Goal: Transaction & Acquisition: Purchase product/service

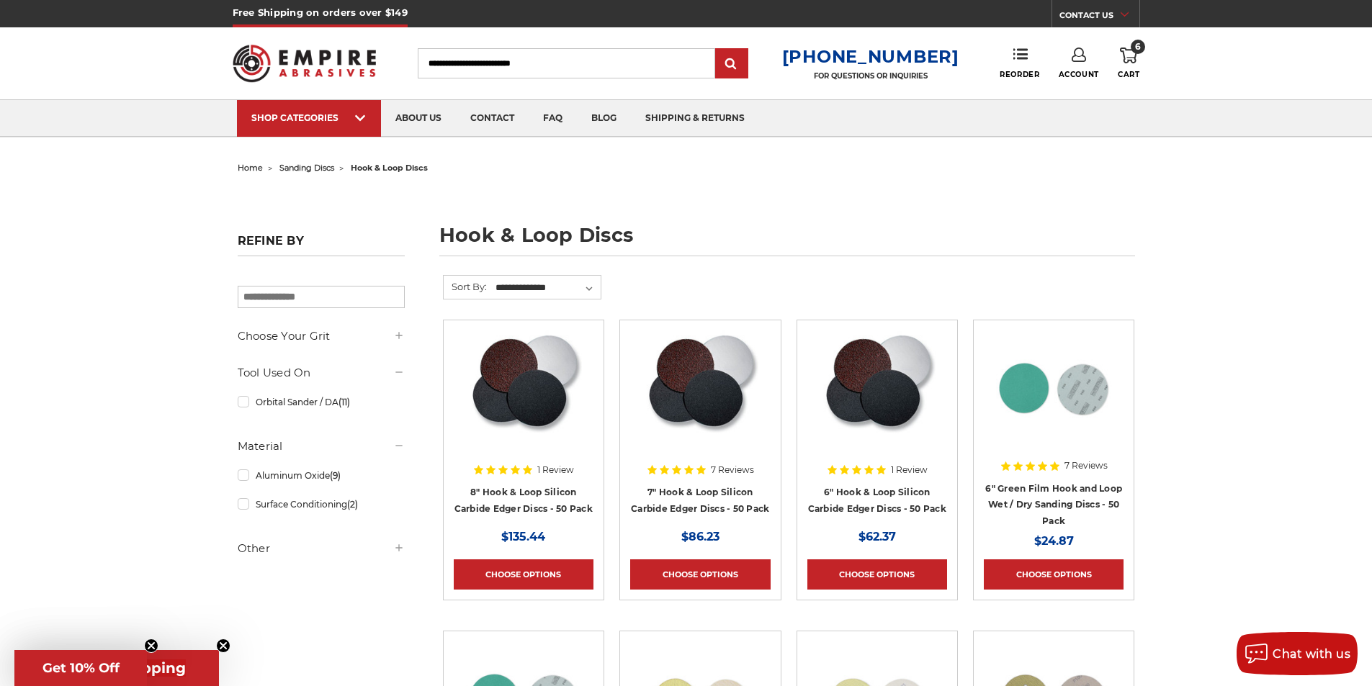
click at [1134, 48] on span "6" at bounding box center [1138, 47] width 14 height 14
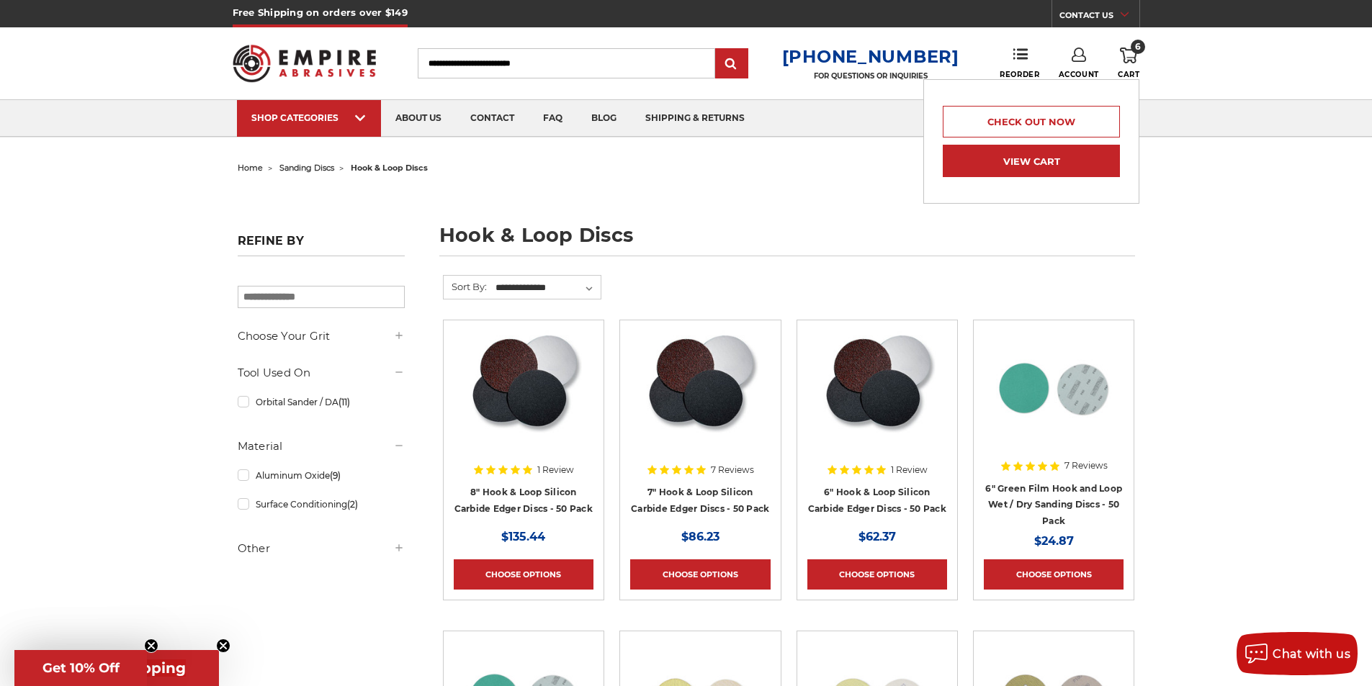
click at [1045, 165] on link "View Cart" at bounding box center [1031, 161] width 177 height 32
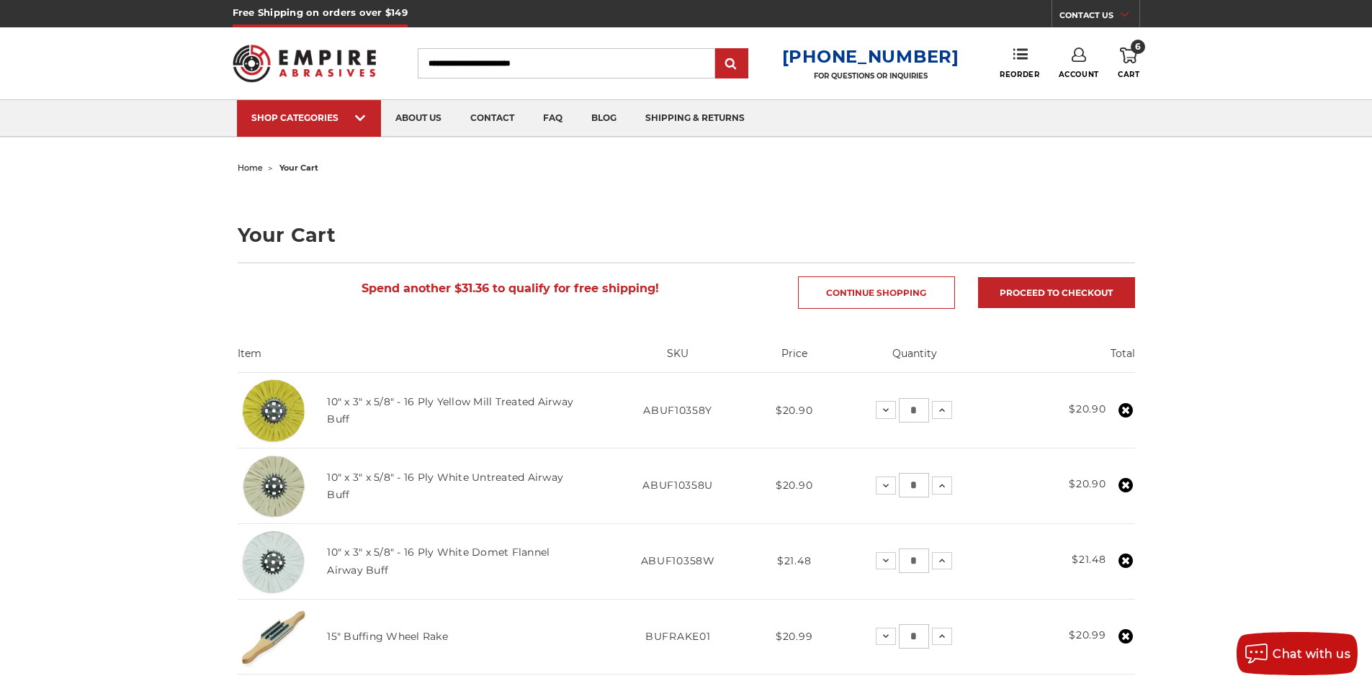
click at [245, 171] on span "home" at bounding box center [250, 168] width 25 height 10
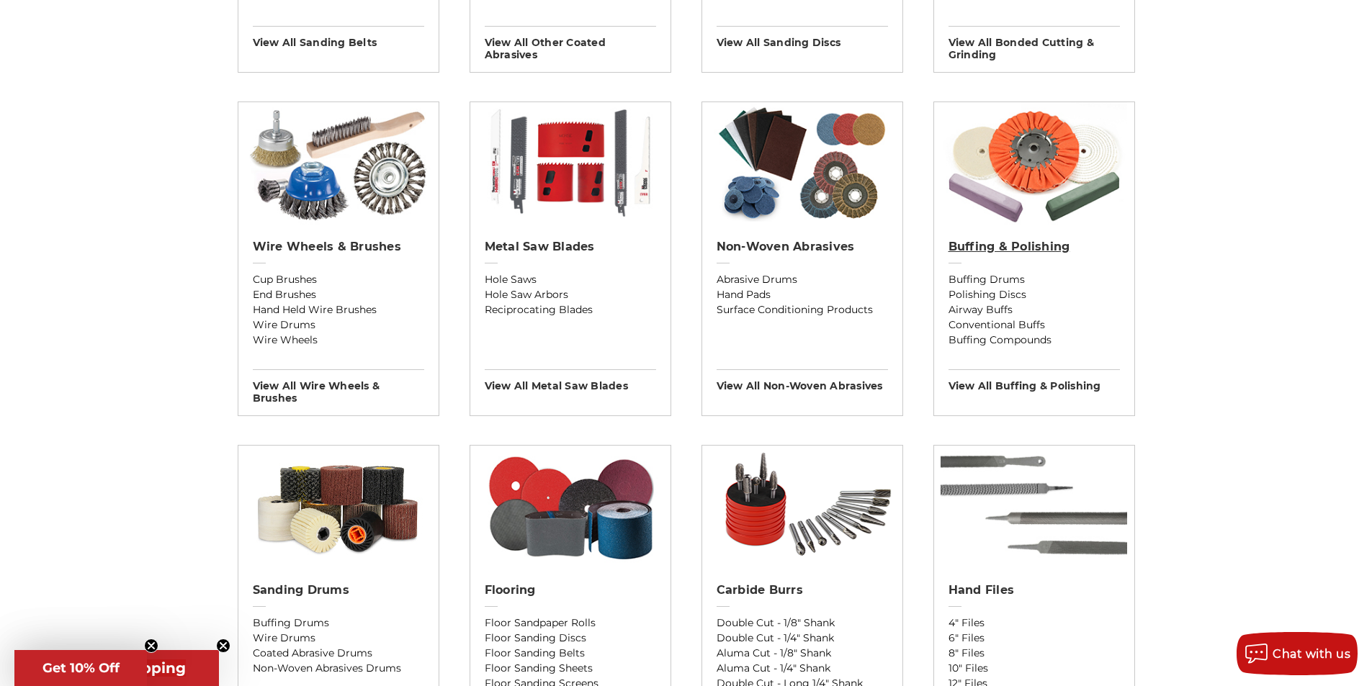
scroll to position [792, 0]
click at [349, 246] on h2 "Wire Wheels & Brushes" at bounding box center [338, 246] width 171 height 14
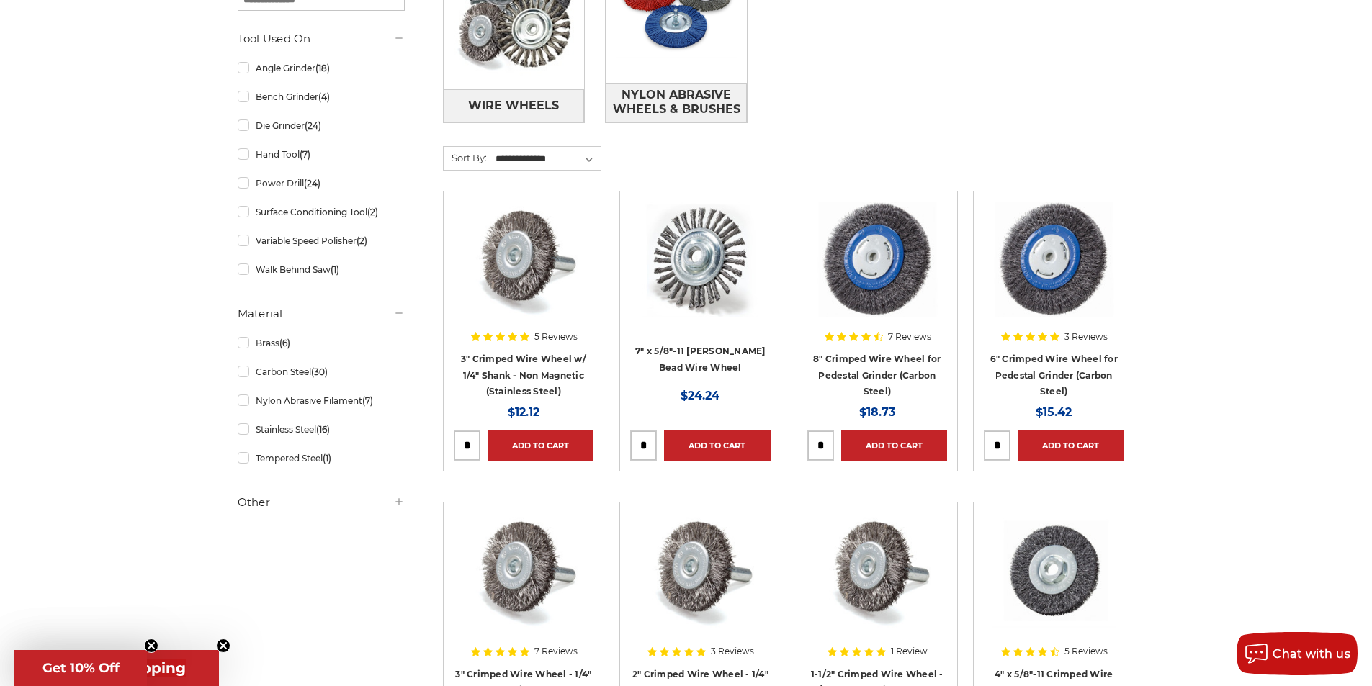
scroll to position [504, 0]
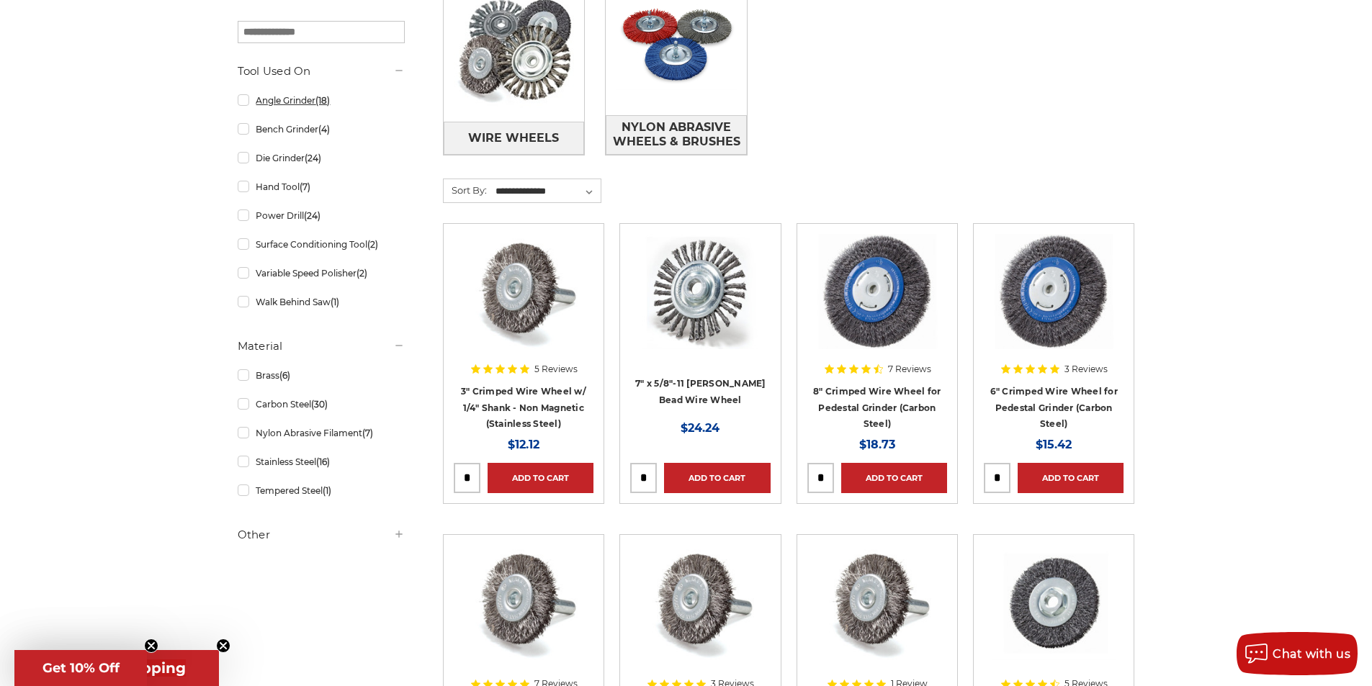
click at [244, 97] on link "Angle Grinder (18)" at bounding box center [321, 100] width 167 height 25
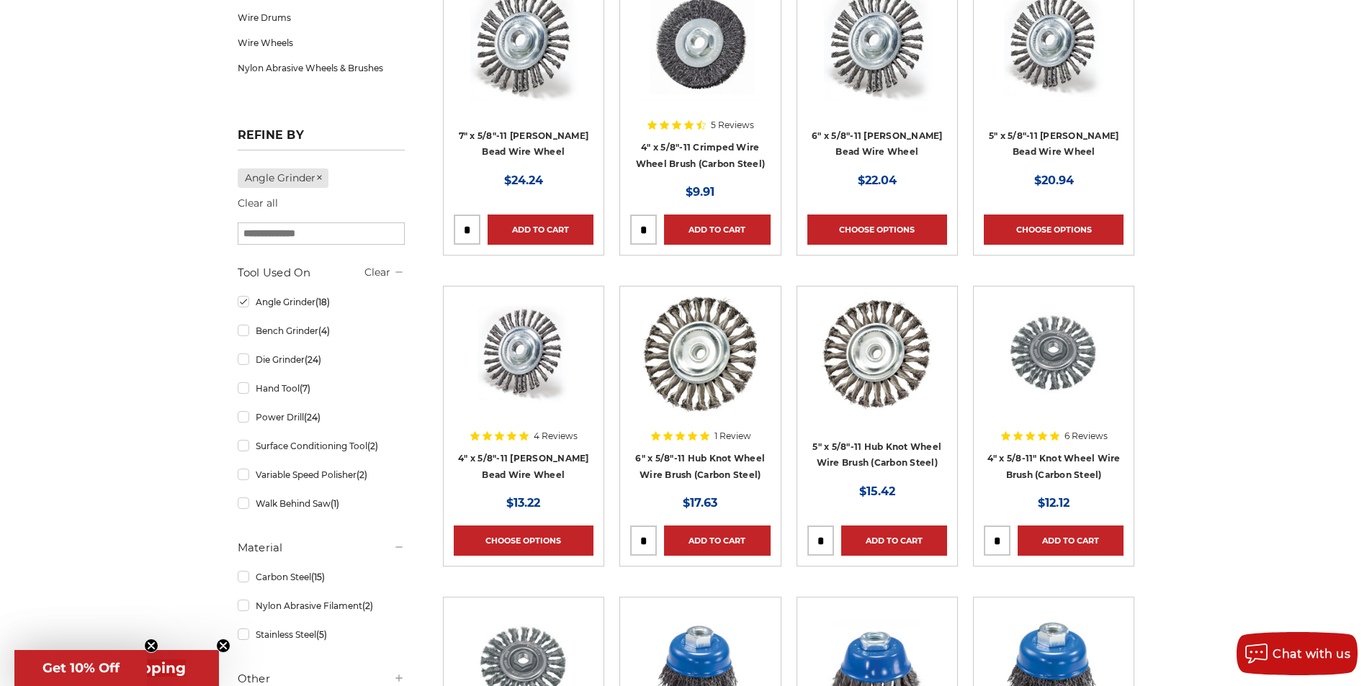
scroll to position [360, 0]
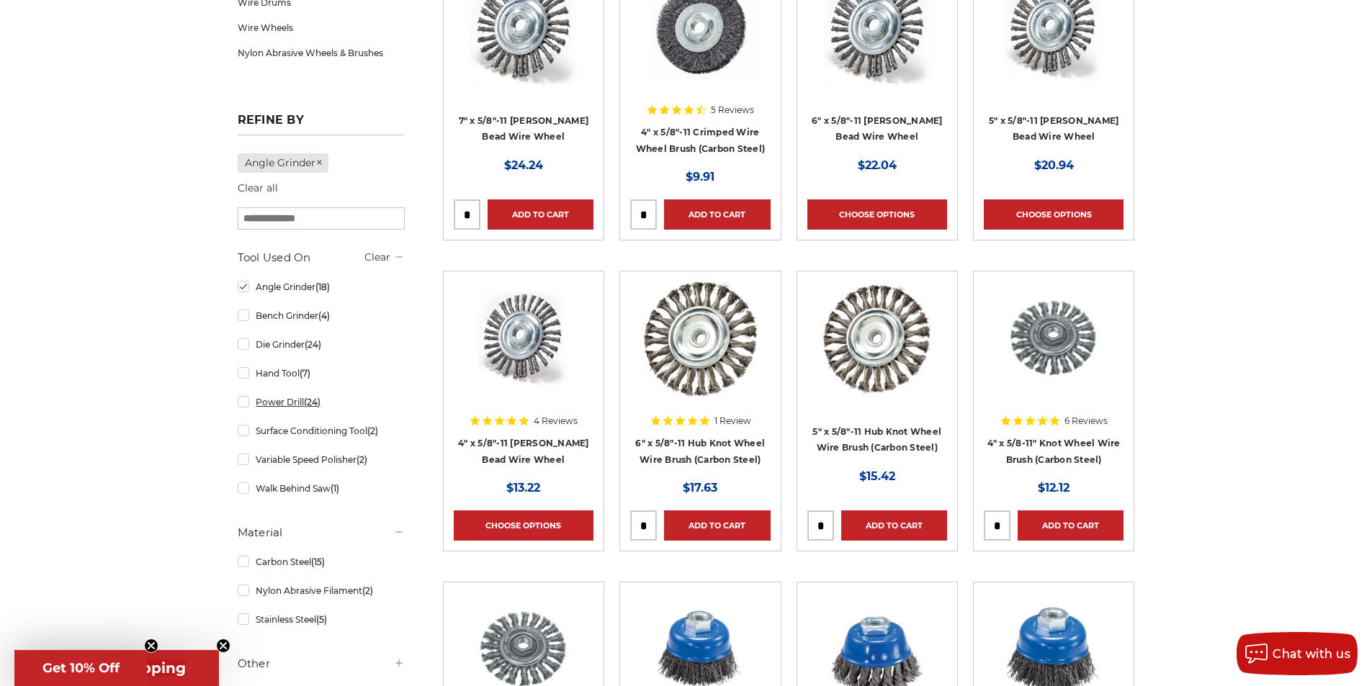
click at [243, 405] on link "Power Drill (24)" at bounding box center [321, 402] width 167 height 25
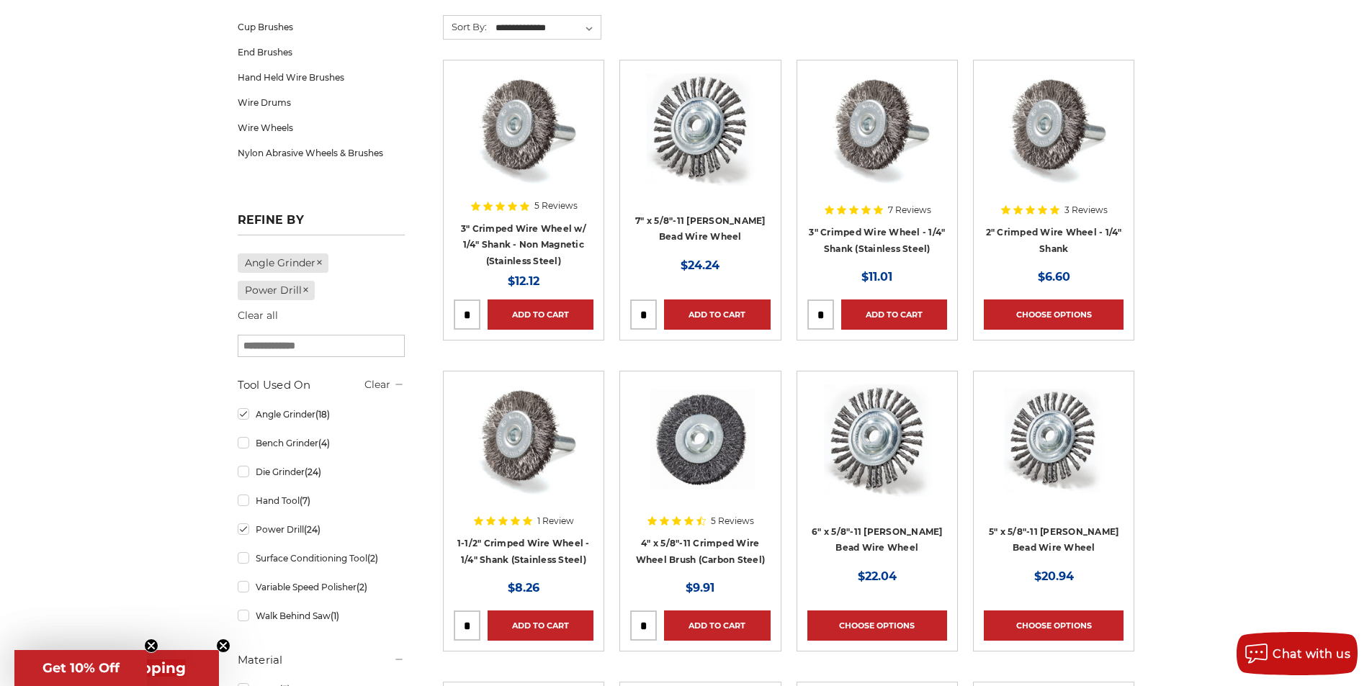
scroll to position [288, 0]
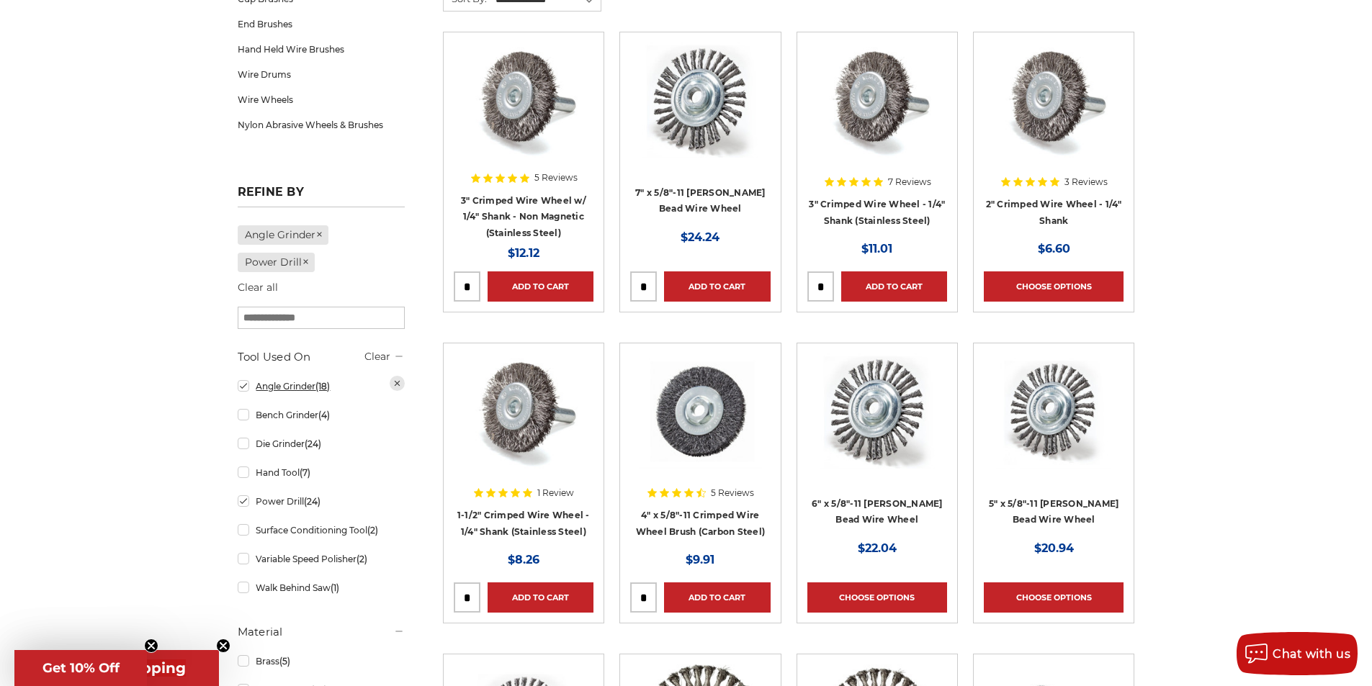
click at [244, 390] on link "Angle Grinder (18)" at bounding box center [321, 386] width 167 height 25
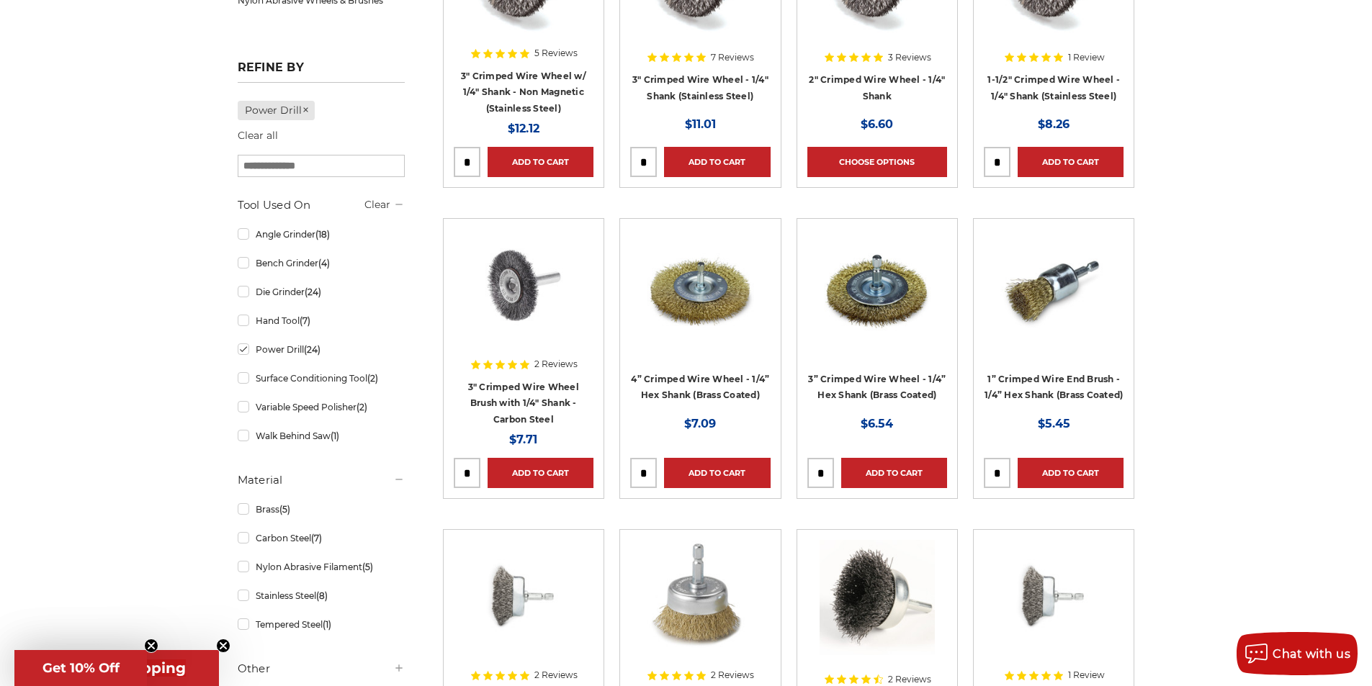
scroll to position [216, 0]
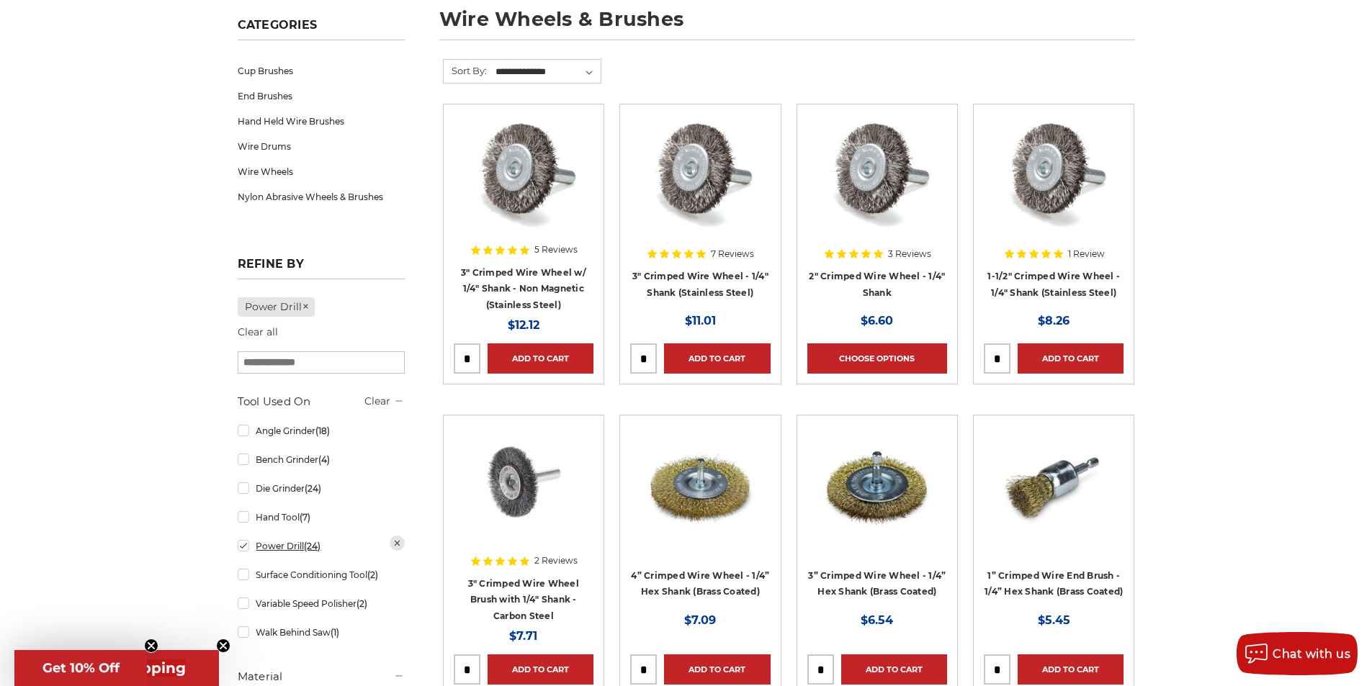
click at [243, 549] on link "Power Drill (24)" at bounding box center [321, 546] width 167 height 25
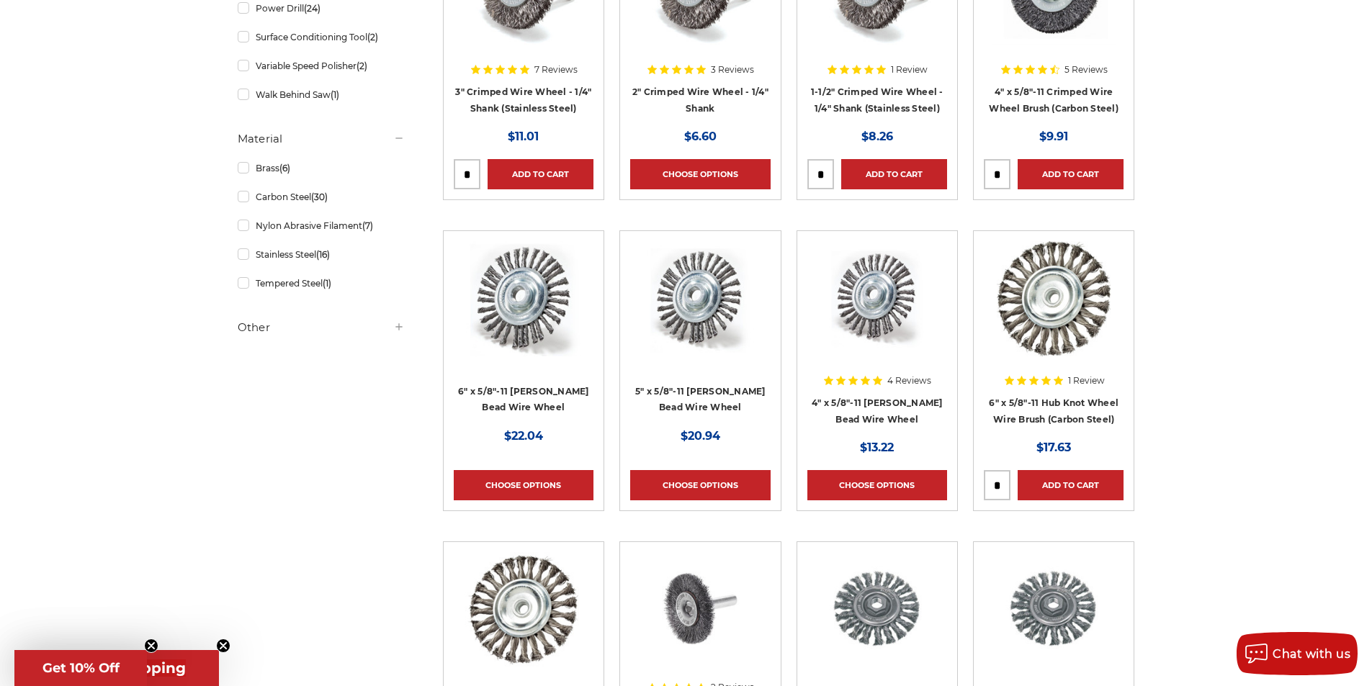
scroll to position [720, 0]
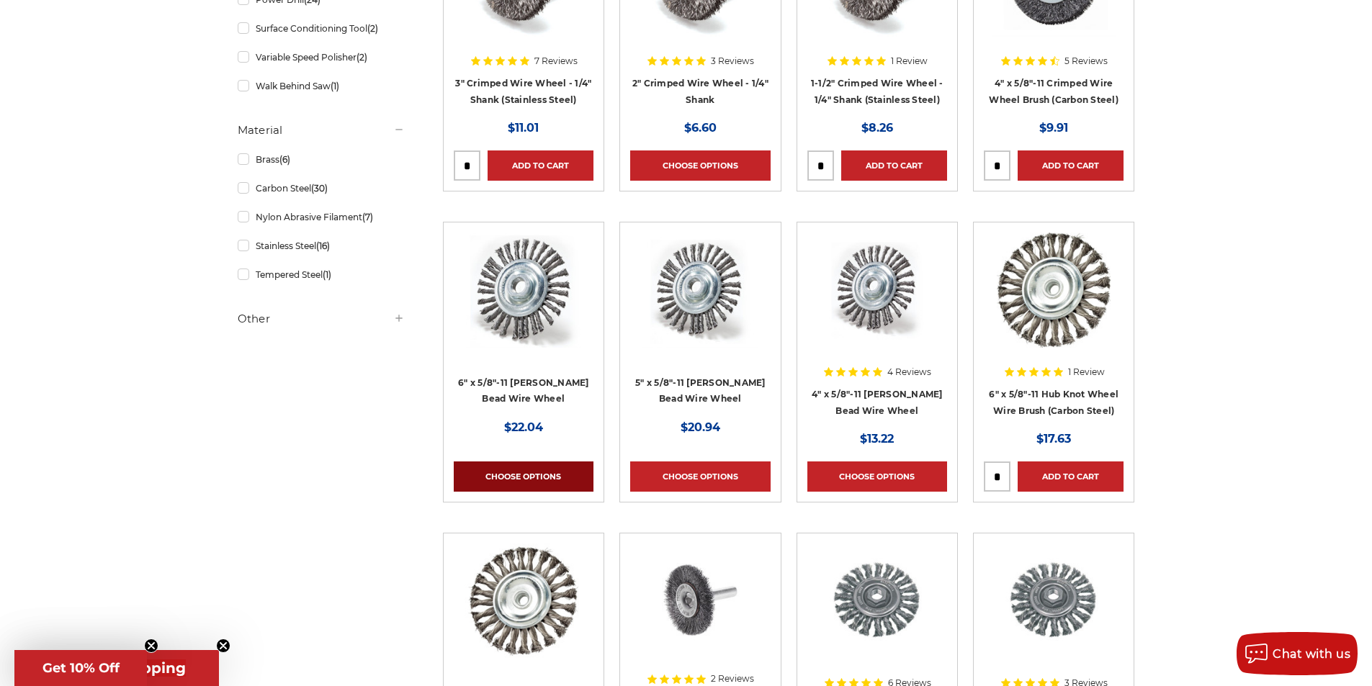
click at [556, 475] on link "Choose Options" at bounding box center [524, 477] width 140 height 30
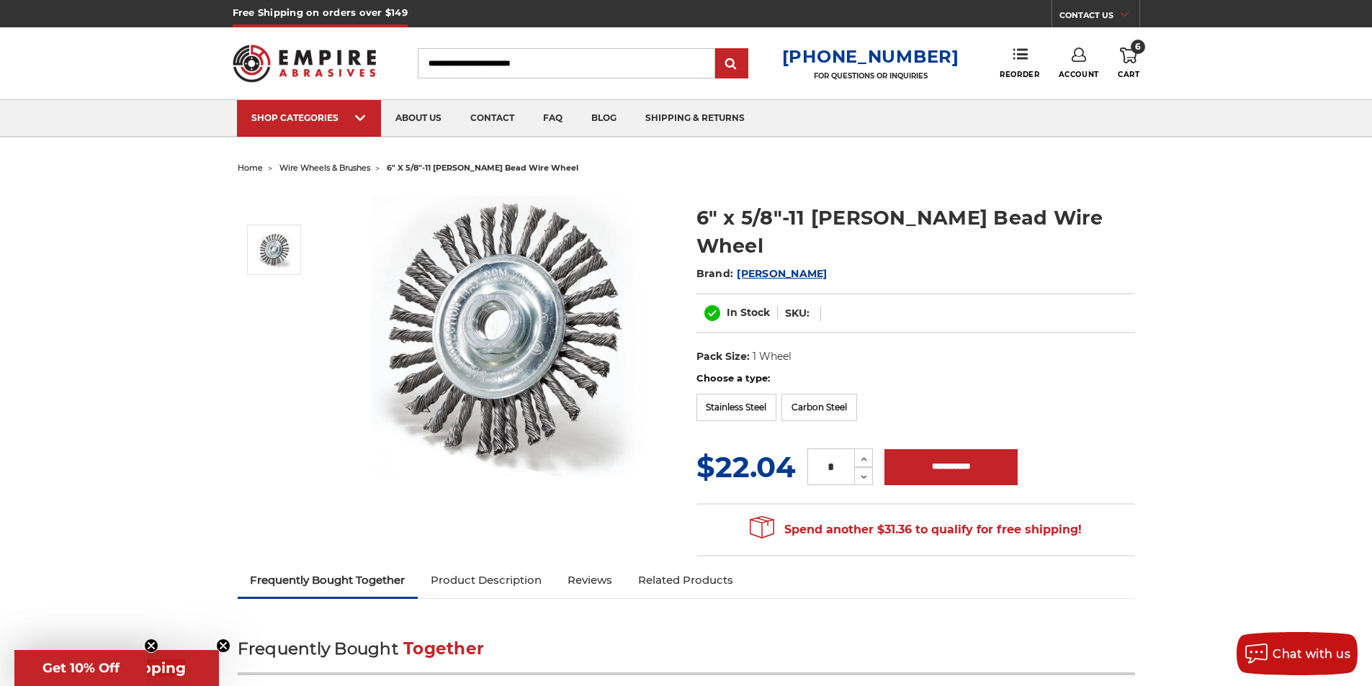
click at [248, 166] on span "home" at bounding box center [250, 168] width 25 height 10
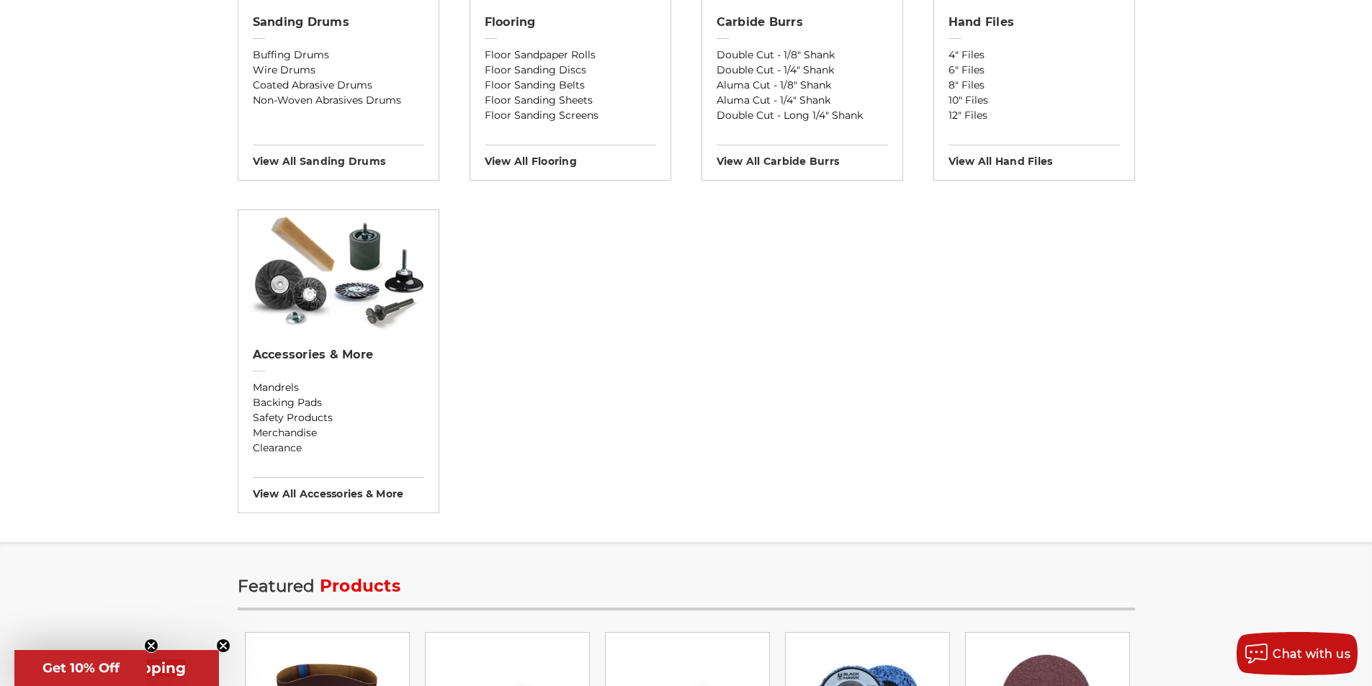
scroll to position [1368, 0]
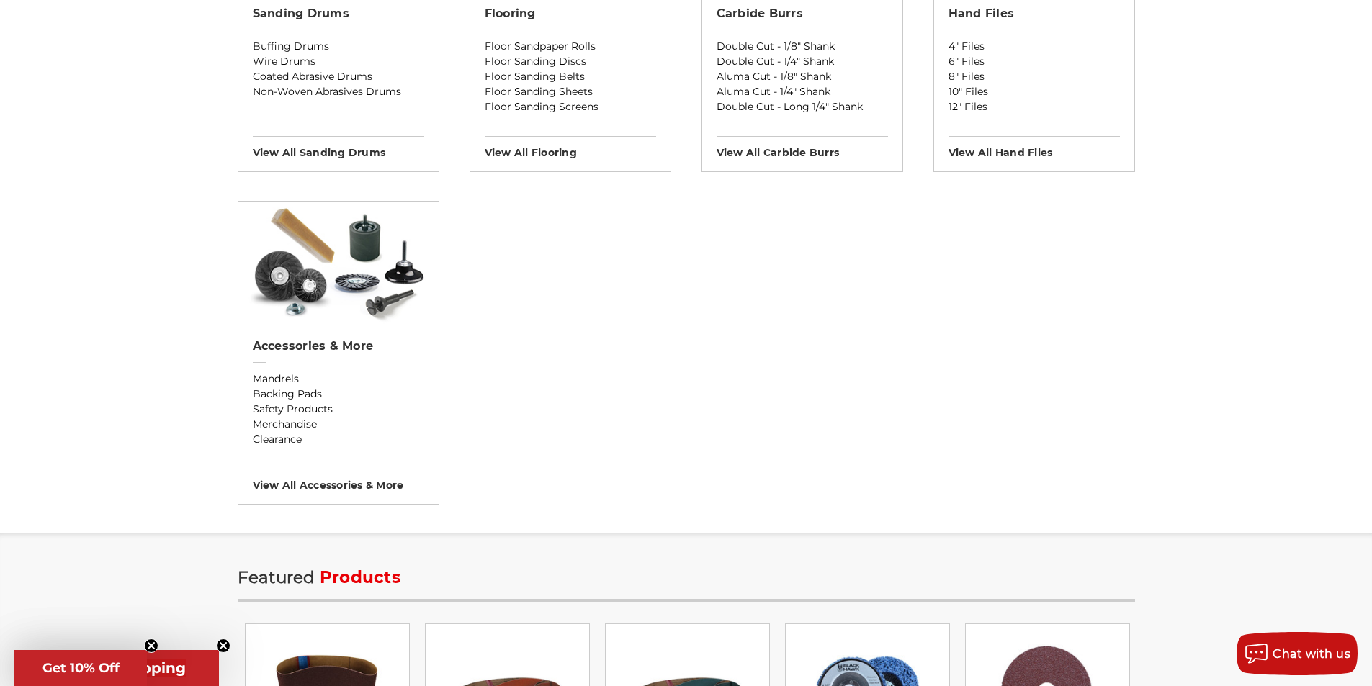
click at [305, 345] on h2 "Accessories & More" at bounding box center [338, 346] width 171 height 14
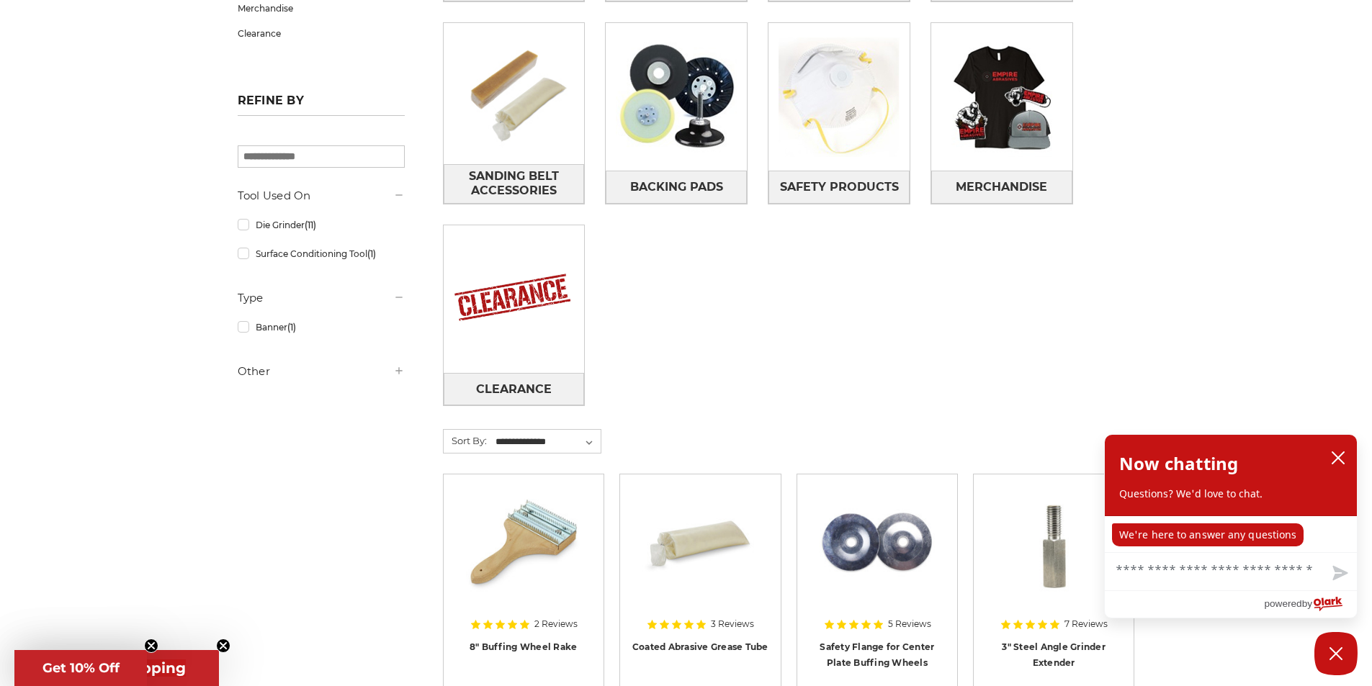
scroll to position [576, 0]
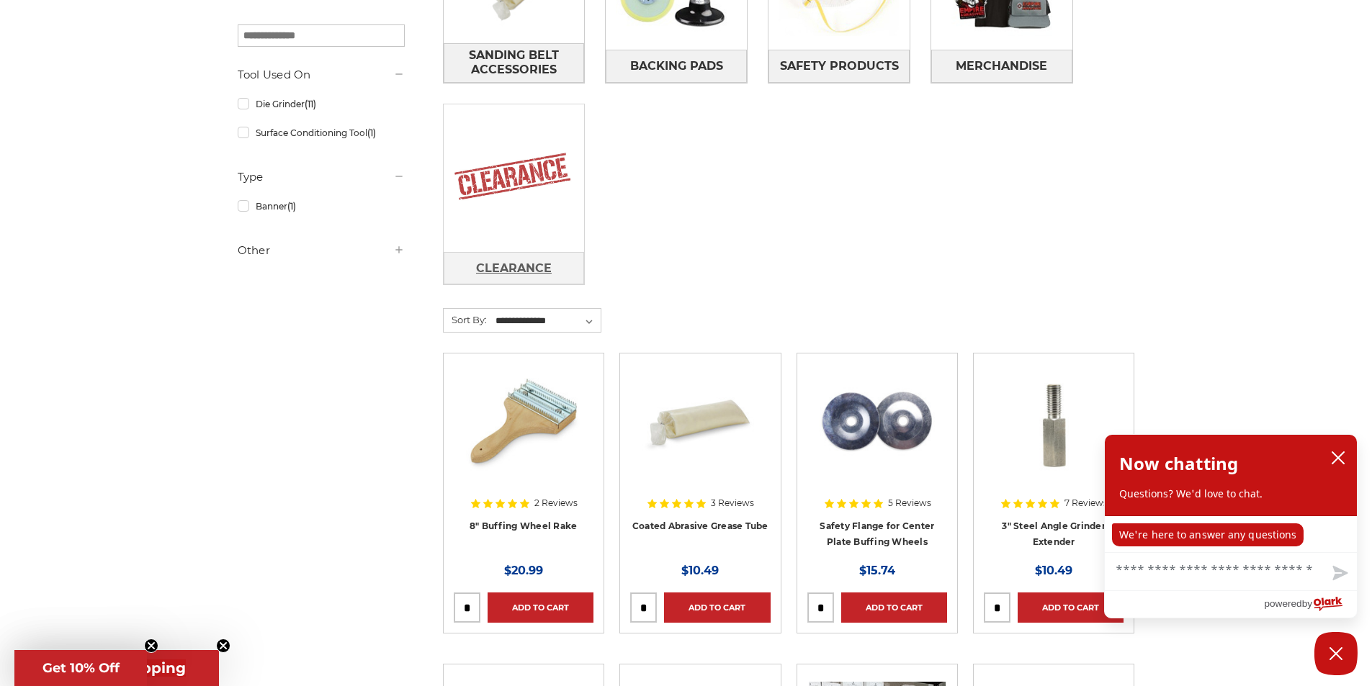
click at [541, 269] on span "Clearance" at bounding box center [514, 268] width 76 height 24
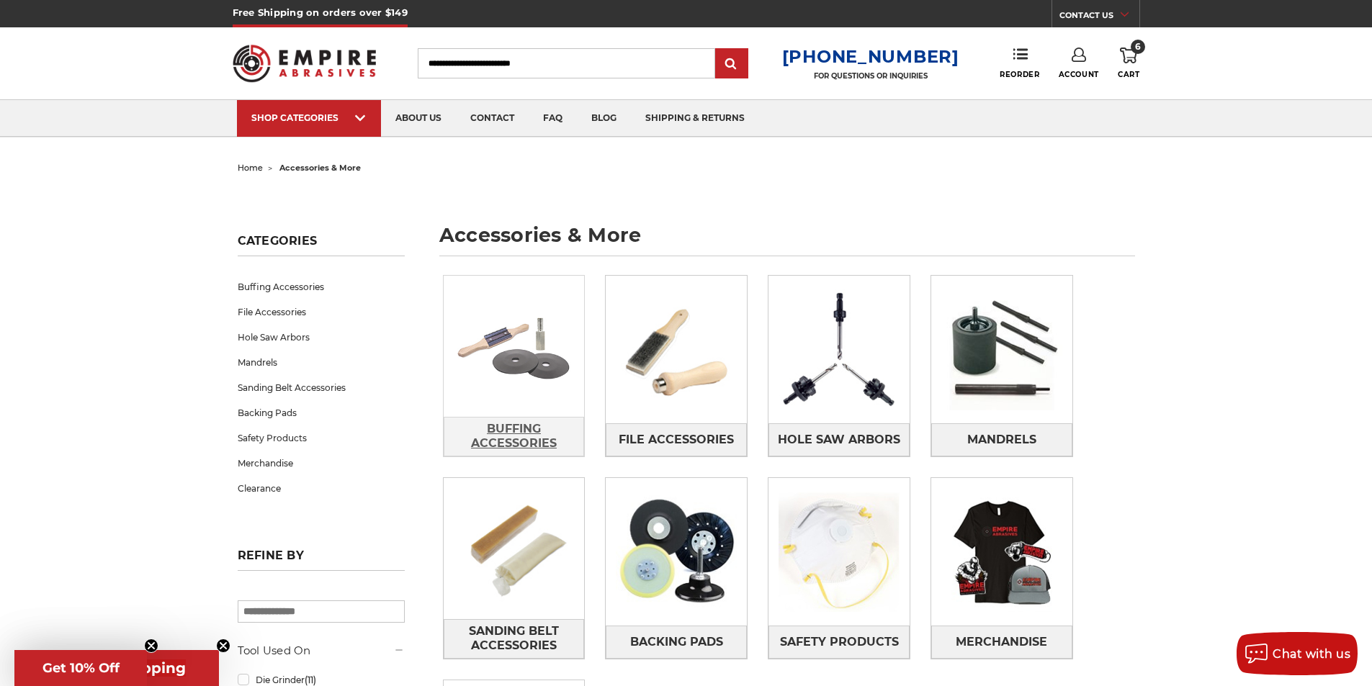
click at [525, 431] on span "Buffing Accessories" at bounding box center [514, 436] width 140 height 39
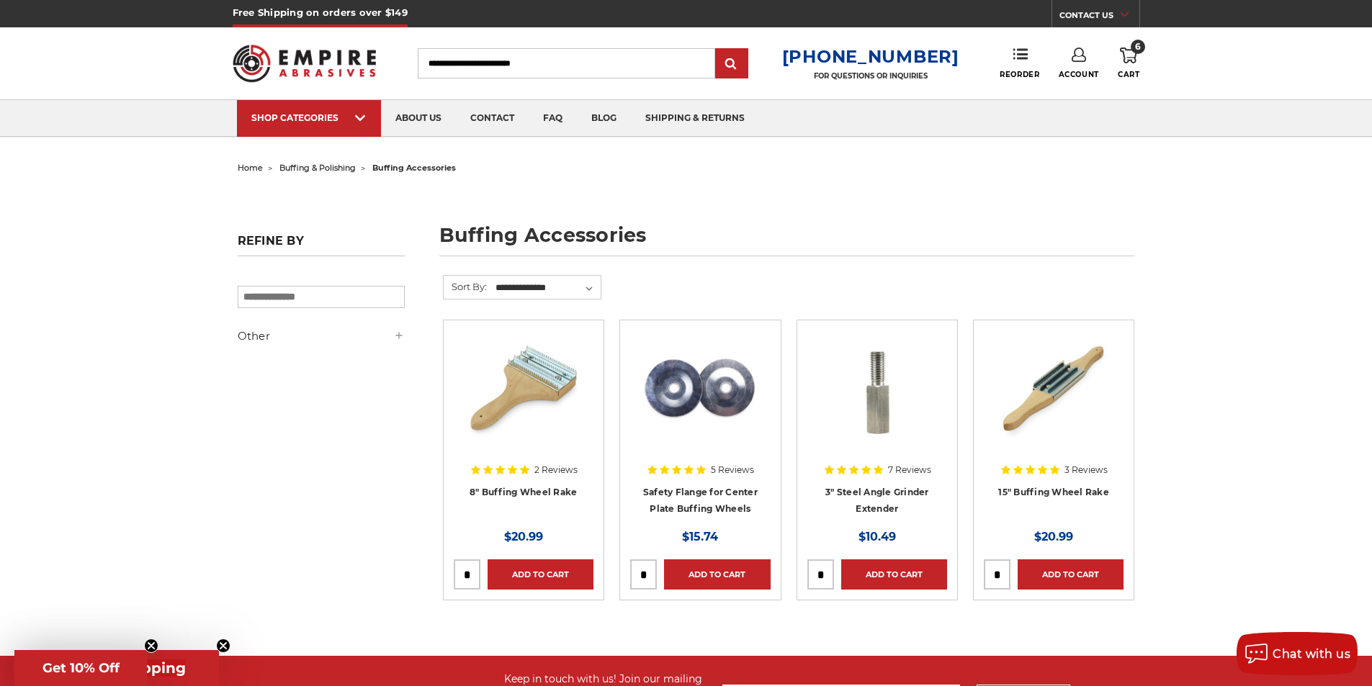
click at [247, 163] on span "home" at bounding box center [250, 168] width 25 height 10
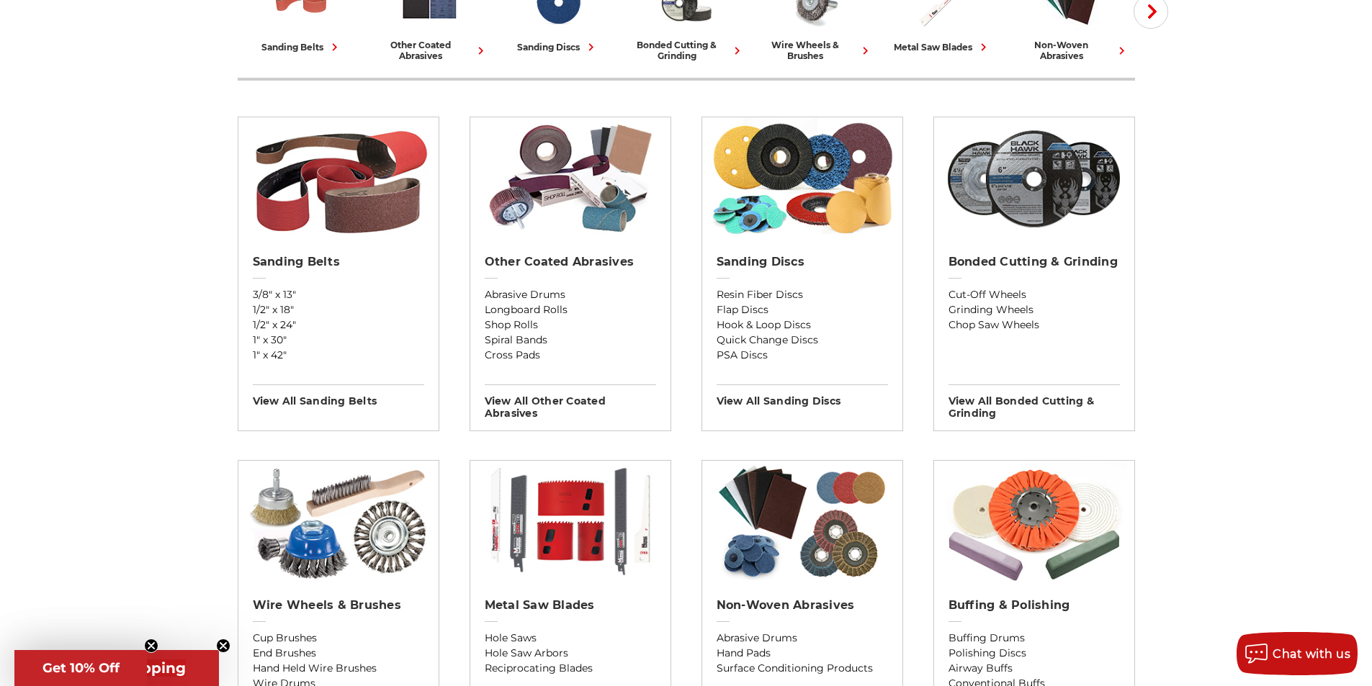
scroll to position [576, 0]
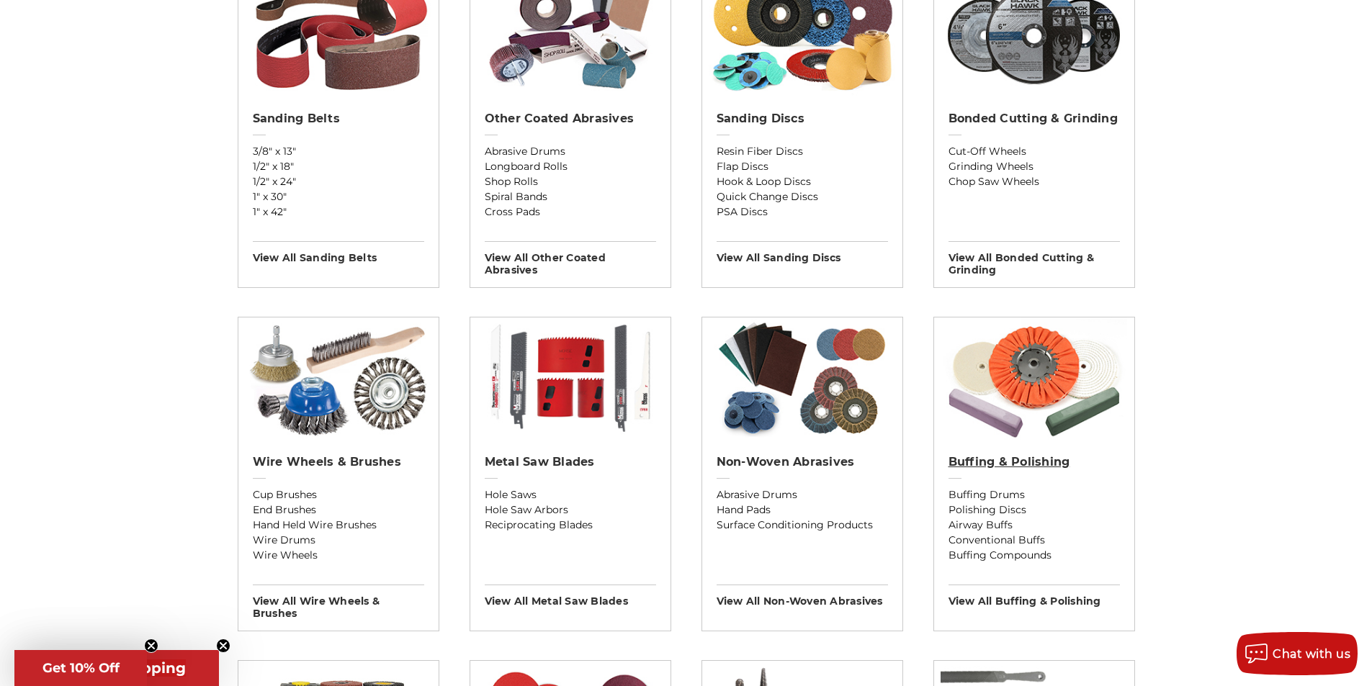
click at [996, 463] on h2 "Buffing & Polishing" at bounding box center [1033, 462] width 171 height 14
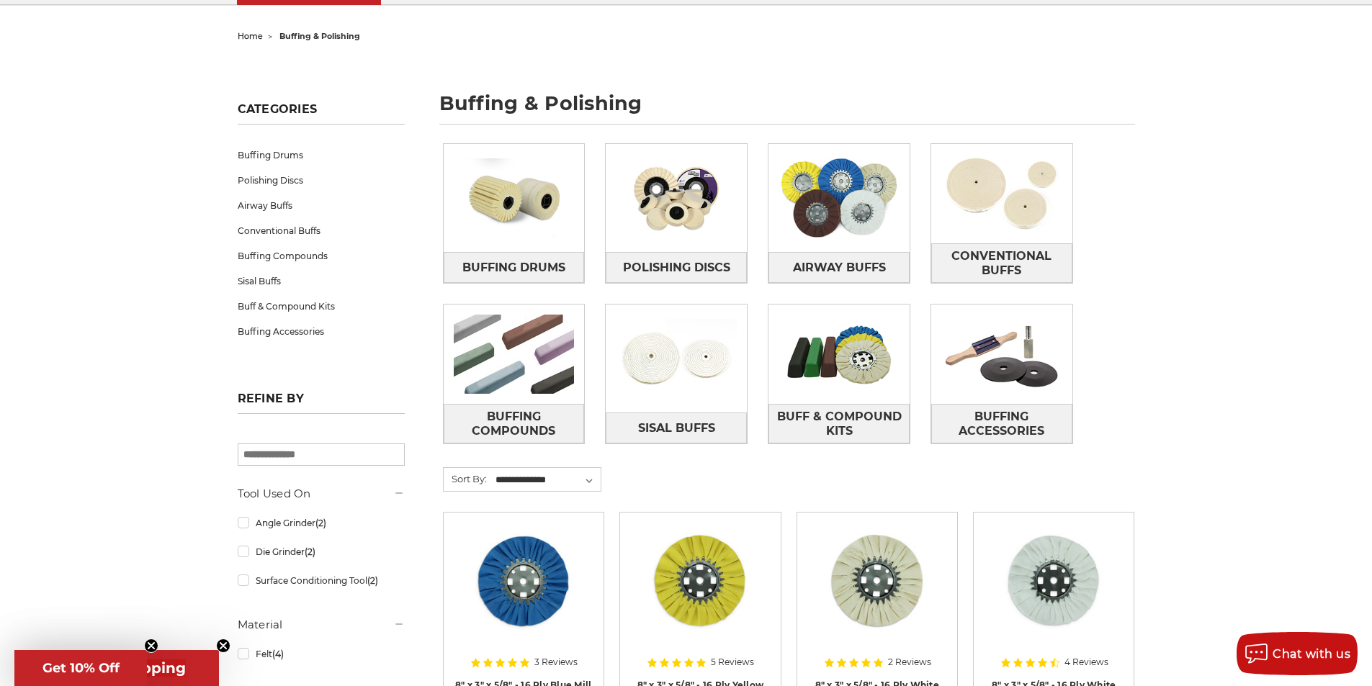
scroll to position [144, 0]
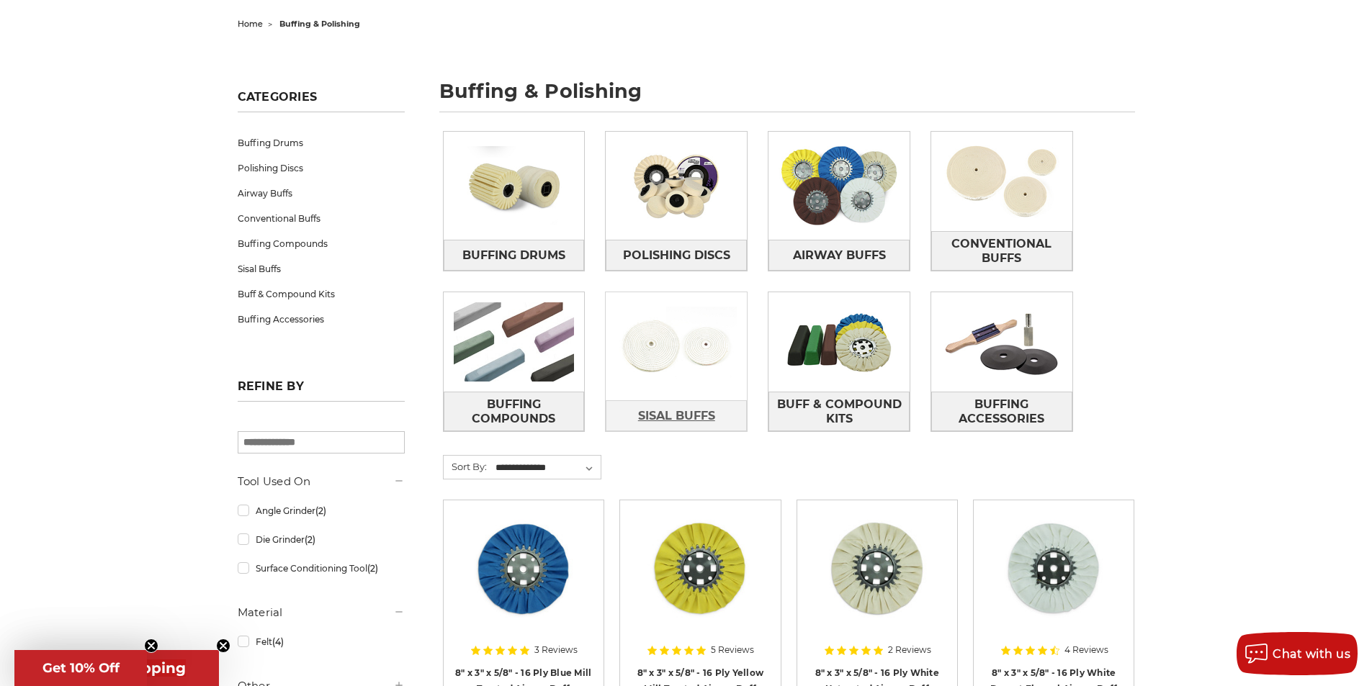
click at [655, 410] on span "Sisal Buffs" at bounding box center [676, 416] width 77 height 24
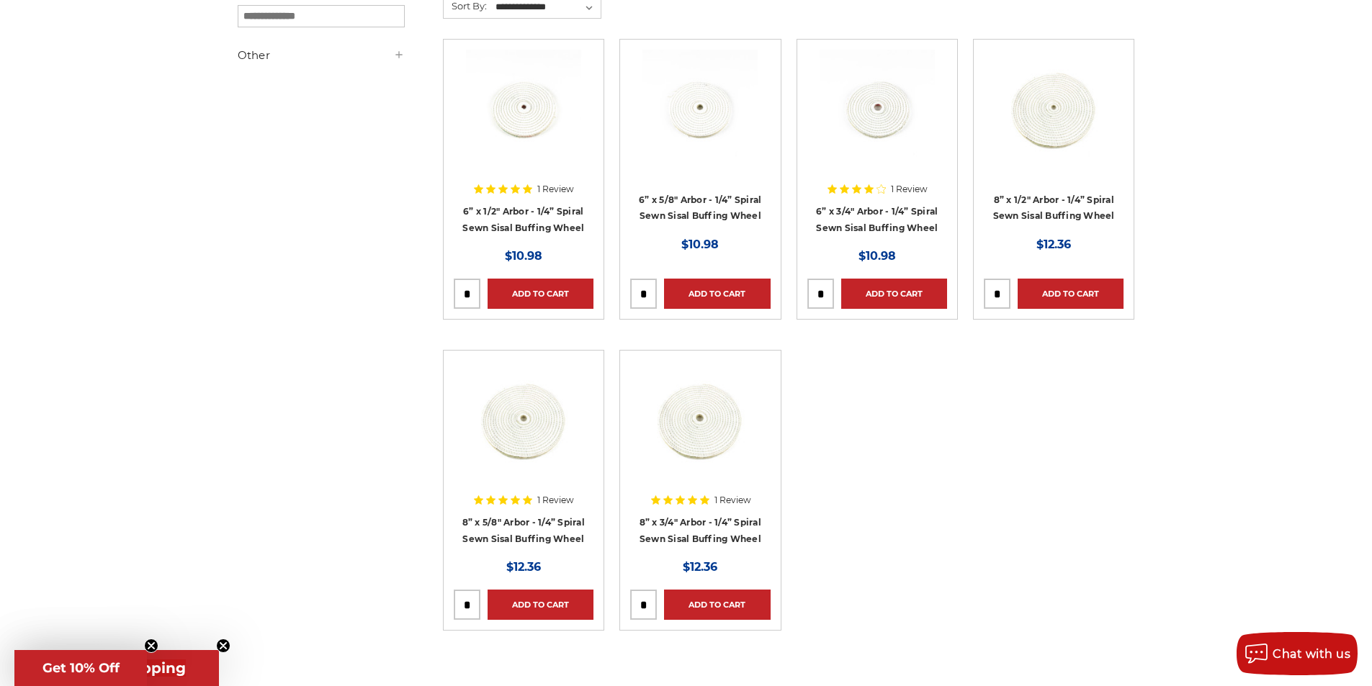
scroll to position [288, 0]
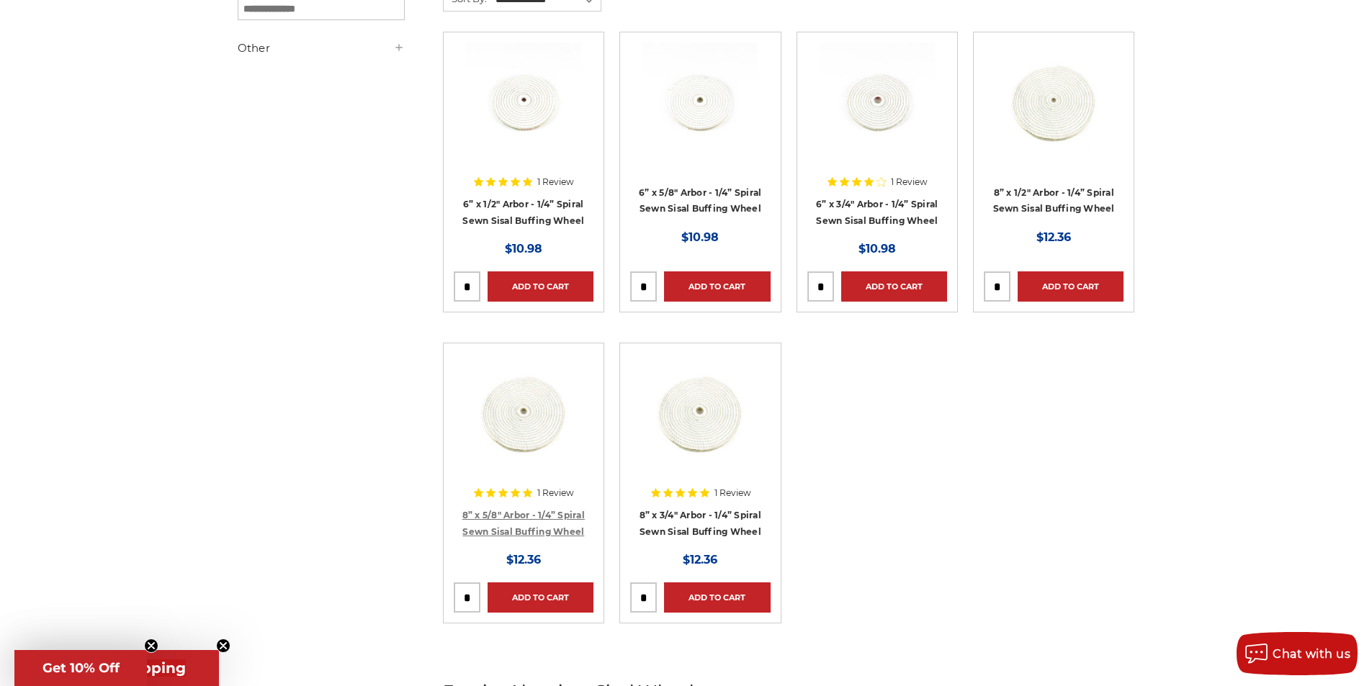
click at [524, 518] on link "8” x 5/8" Arbor - 1/4” Spiral Sewn Sisal Buffing Wheel" at bounding box center [523, 523] width 122 height 27
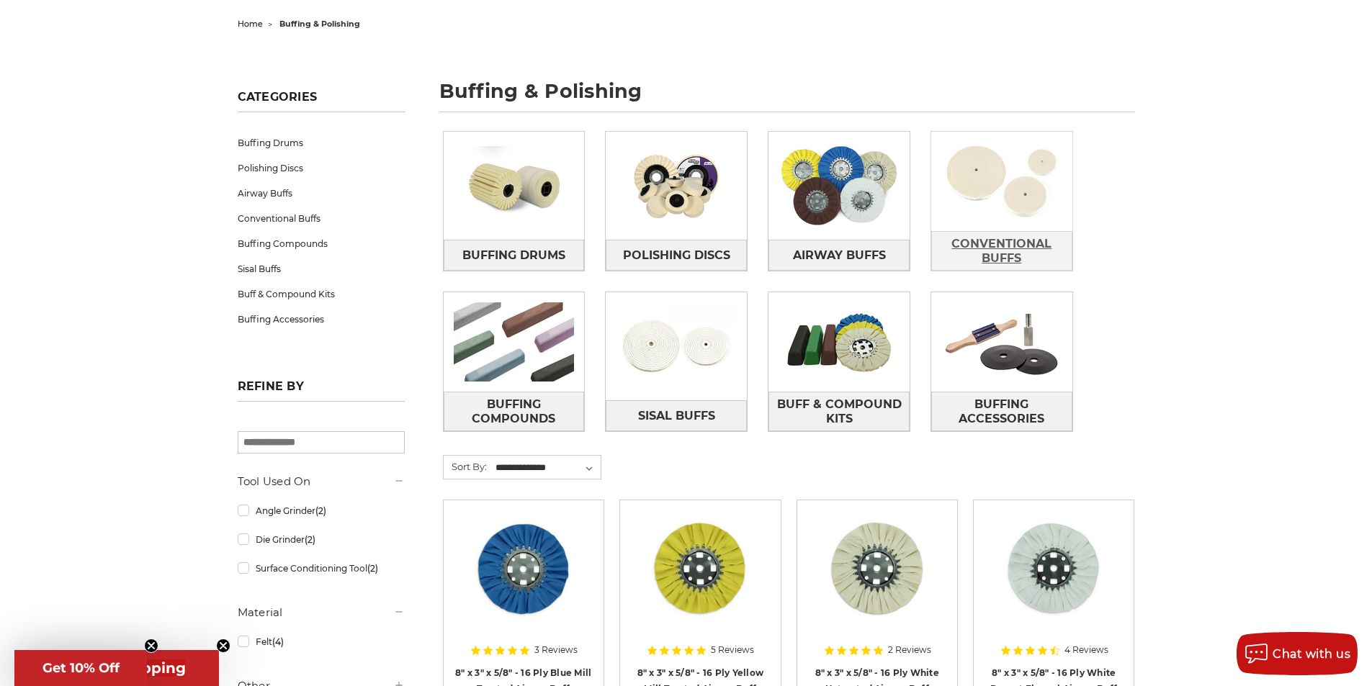
click at [1000, 241] on span "Conventional Buffs" at bounding box center [1002, 251] width 140 height 39
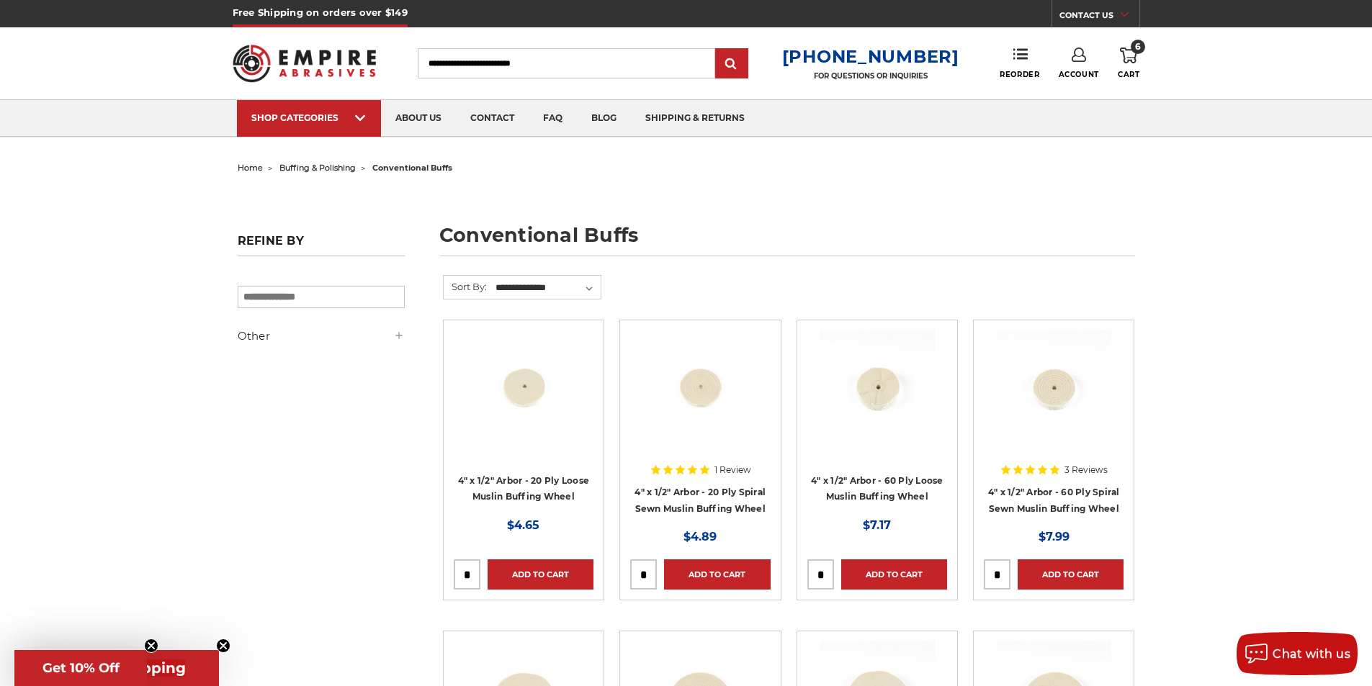
click at [316, 168] on span "buffing & polishing" at bounding box center [317, 168] width 76 height 10
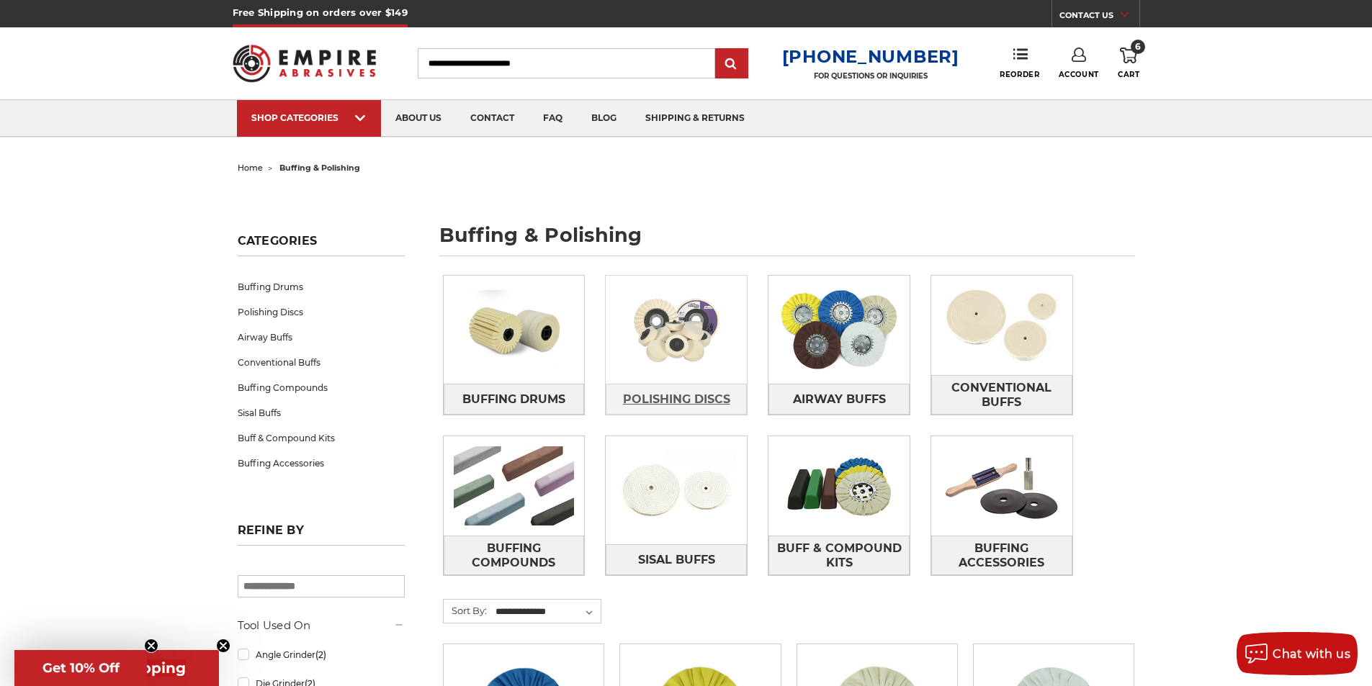
click at [655, 396] on span "Polishing Discs" at bounding box center [676, 399] width 107 height 24
click at [253, 165] on span "home" at bounding box center [250, 168] width 25 height 10
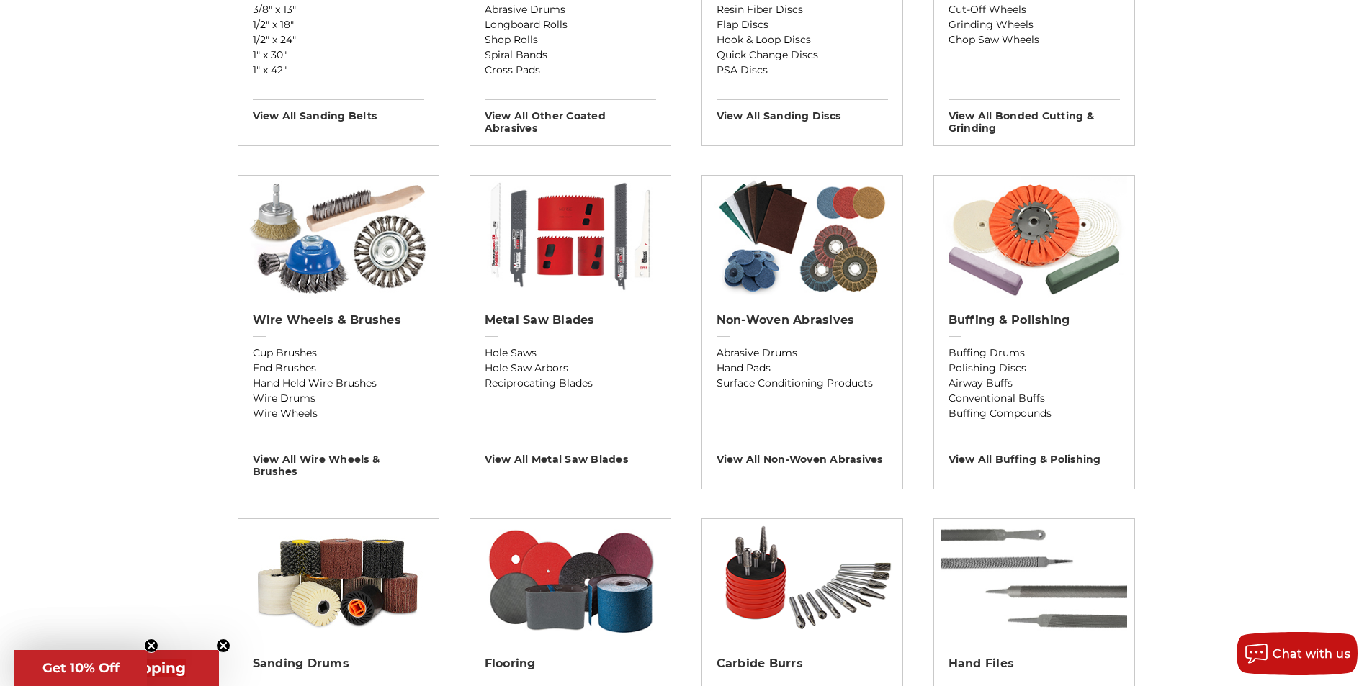
scroll to position [720, 0]
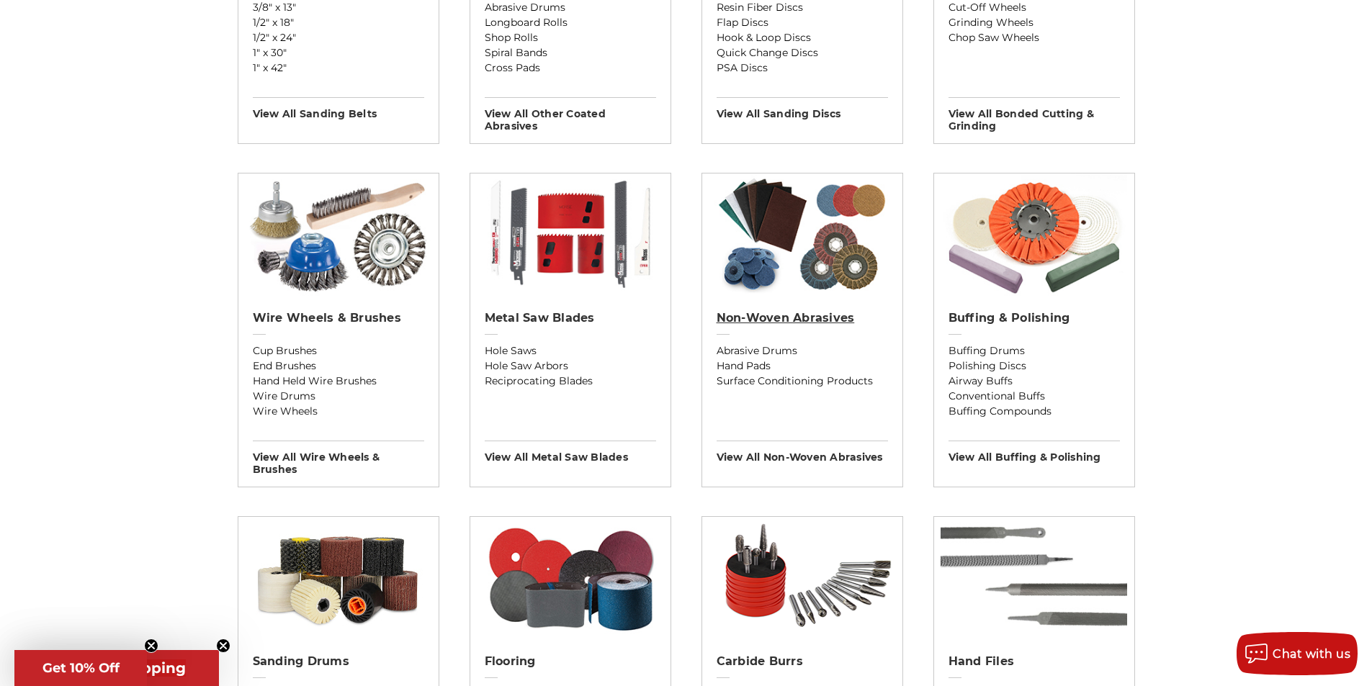
click at [776, 319] on h2 "Non-woven Abrasives" at bounding box center [802, 318] width 171 height 14
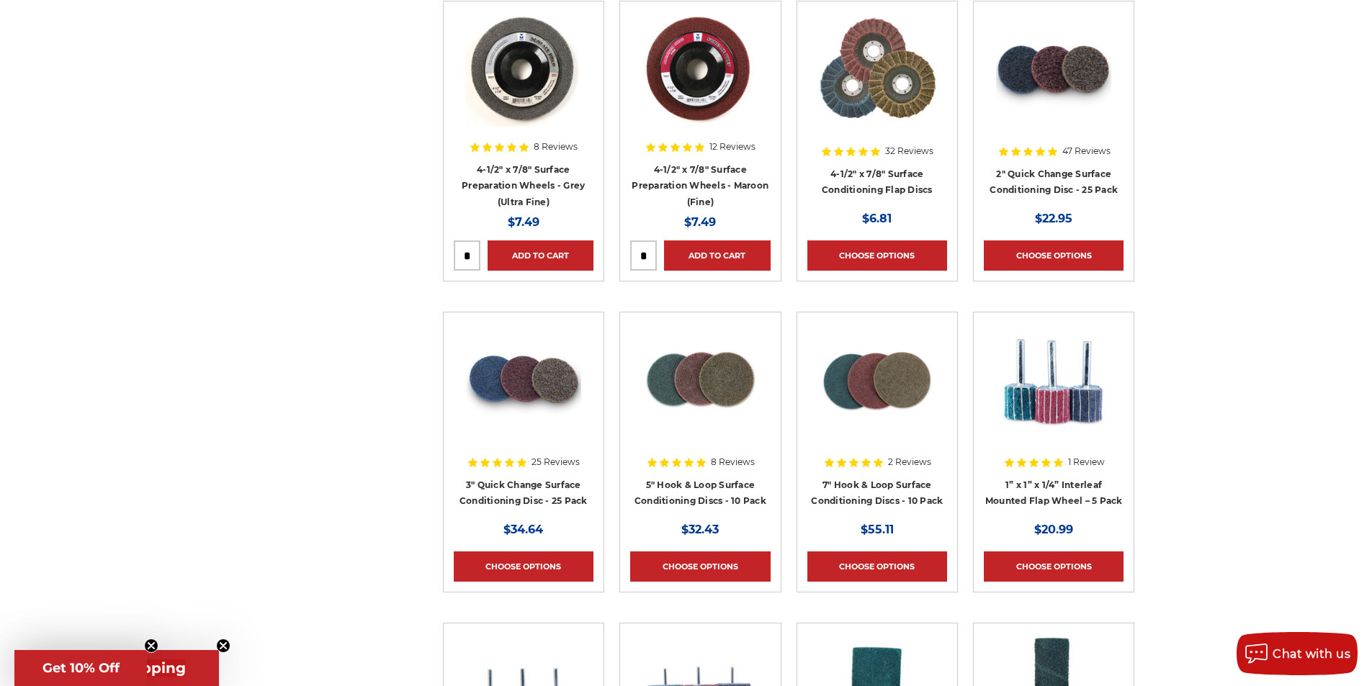
scroll to position [1440, 0]
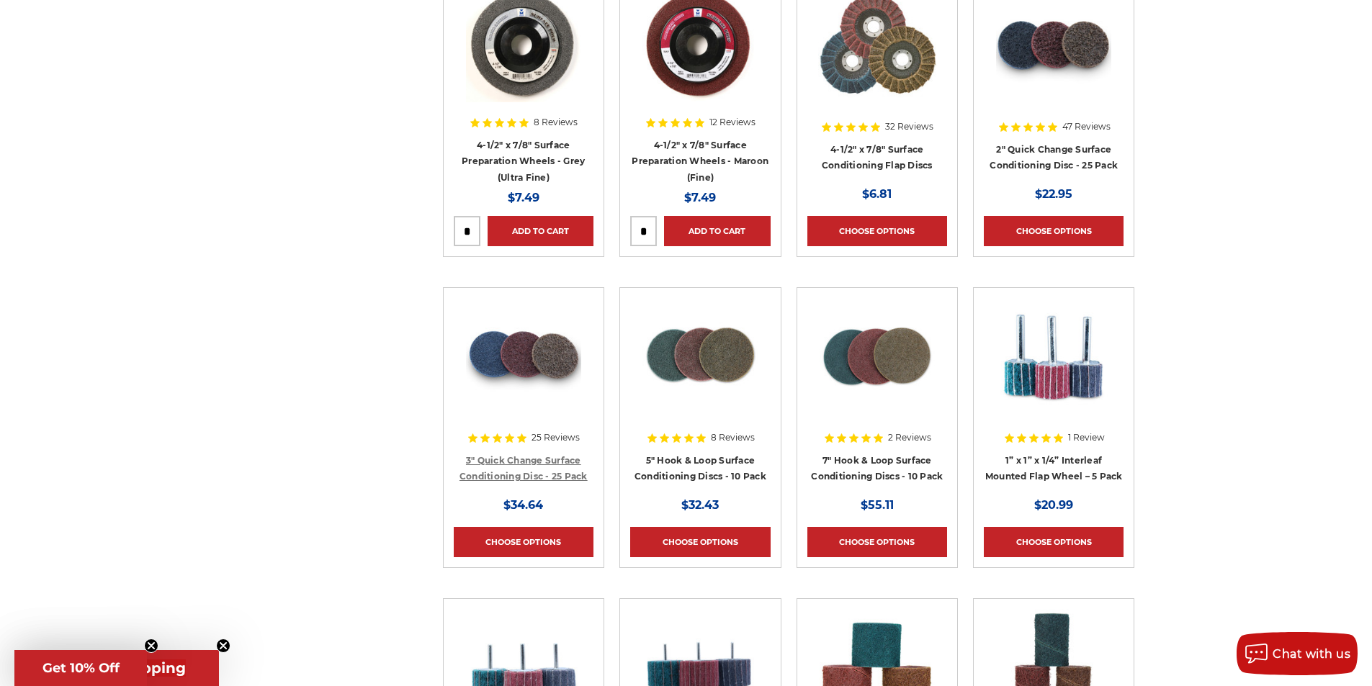
click at [523, 470] on link "3" Quick Change Surface Conditioning Disc - 25 Pack" at bounding box center [523, 468] width 128 height 27
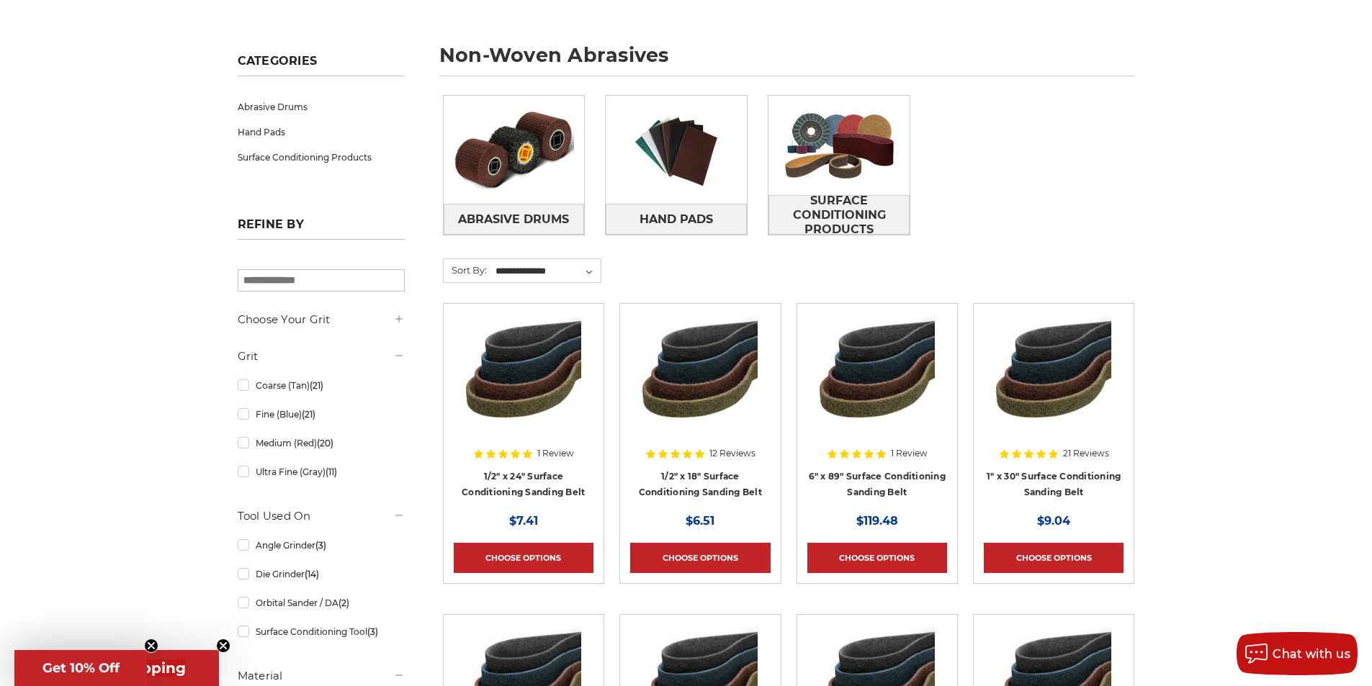
scroll to position [216, 0]
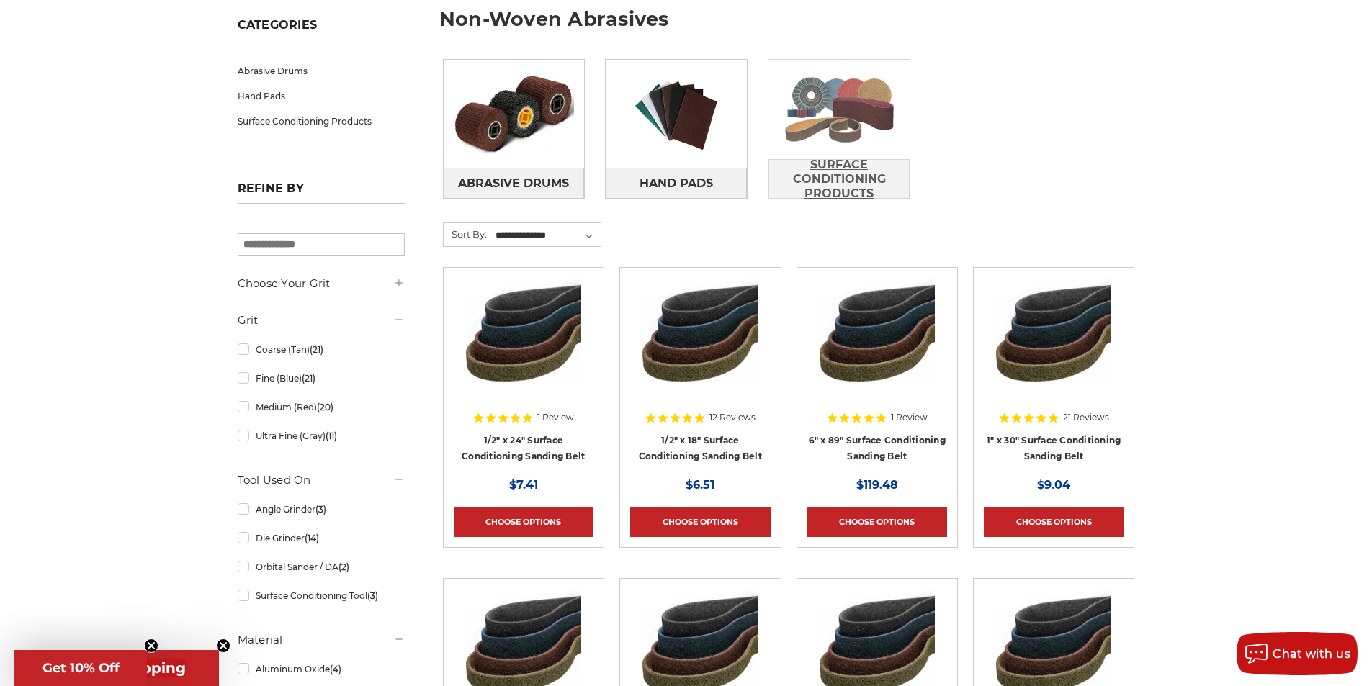
click at [841, 181] on span "Surface Conditioning Products" at bounding box center [839, 179] width 140 height 53
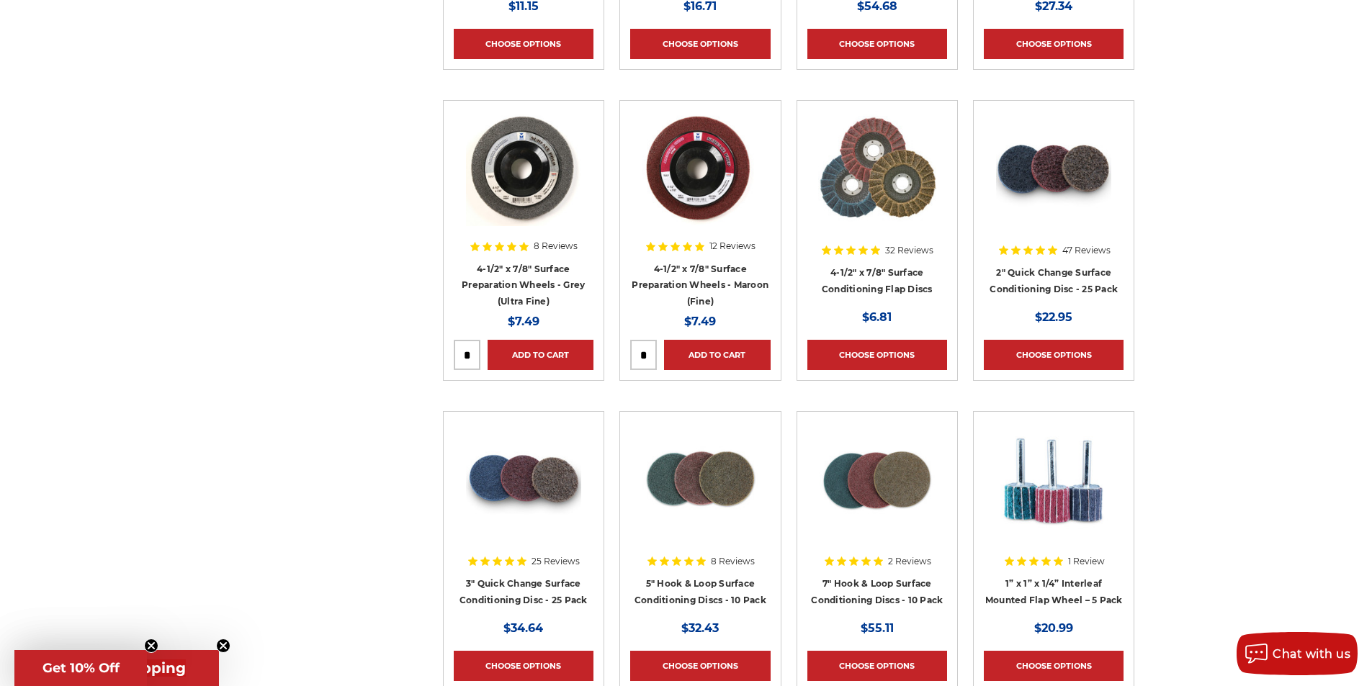
scroll to position [1152, 0]
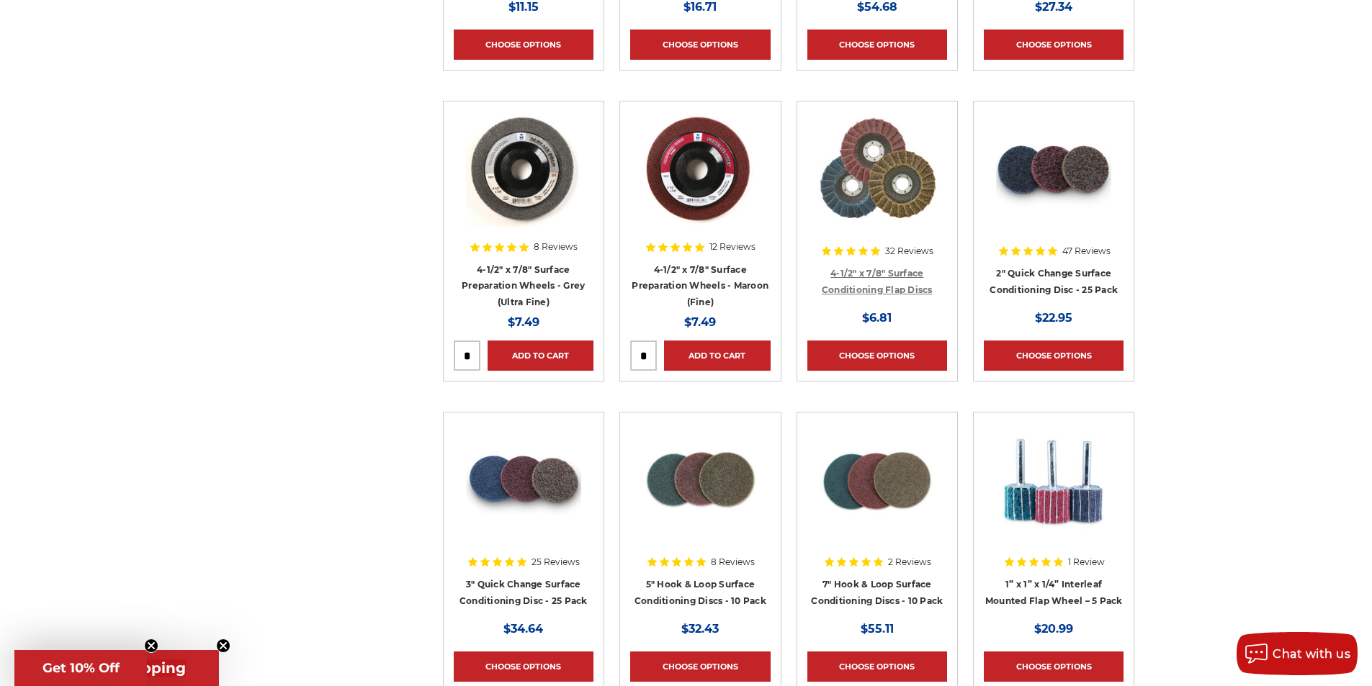
click at [857, 283] on link "4-1/2" x 7/8" Surface Conditioning Flap Discs" at bounding box center [877, 281] width 111 height 27
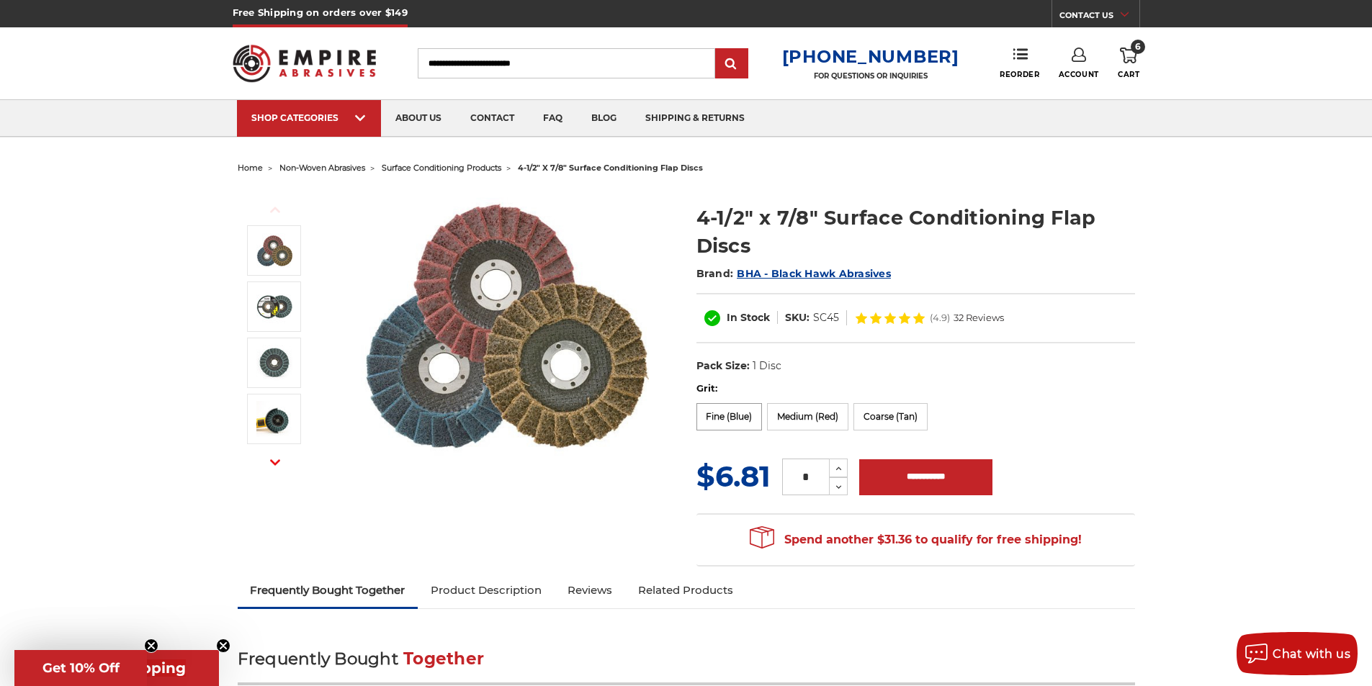
click at [722, 420] on label "Fine (Blue)" at bounding box center [729, 416] width 66 height 27
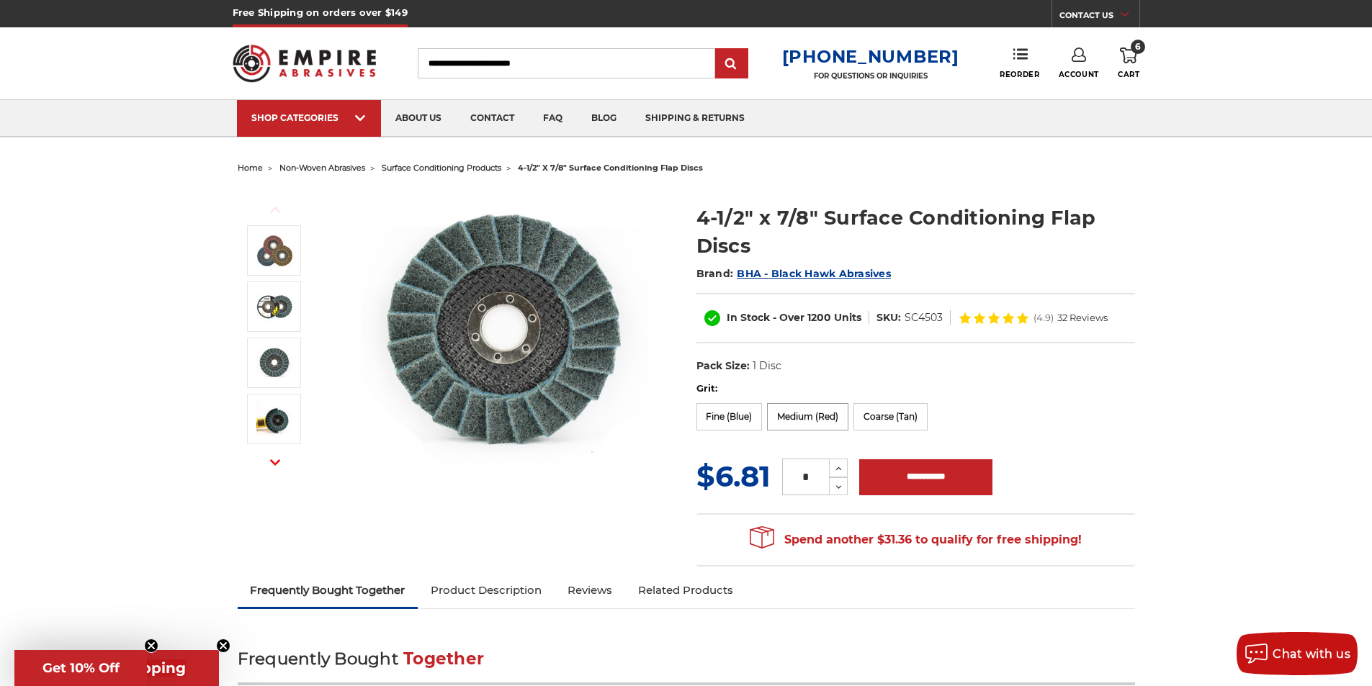
click at [804, 421] on label "Medium (Red)" at bounding box center [807, 416] width 81 height 27
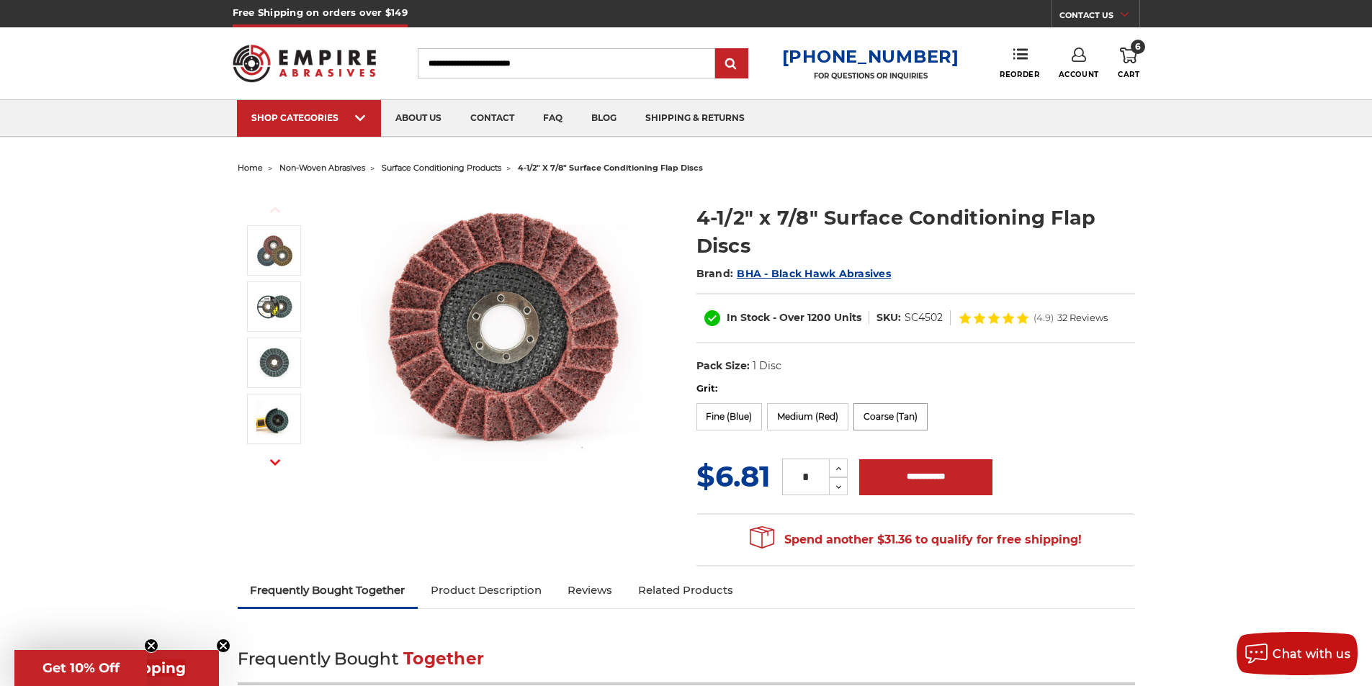
click at [899, 419] on label "Coarse (Tan)" at bounding box center [890, 416] width 74 height 27
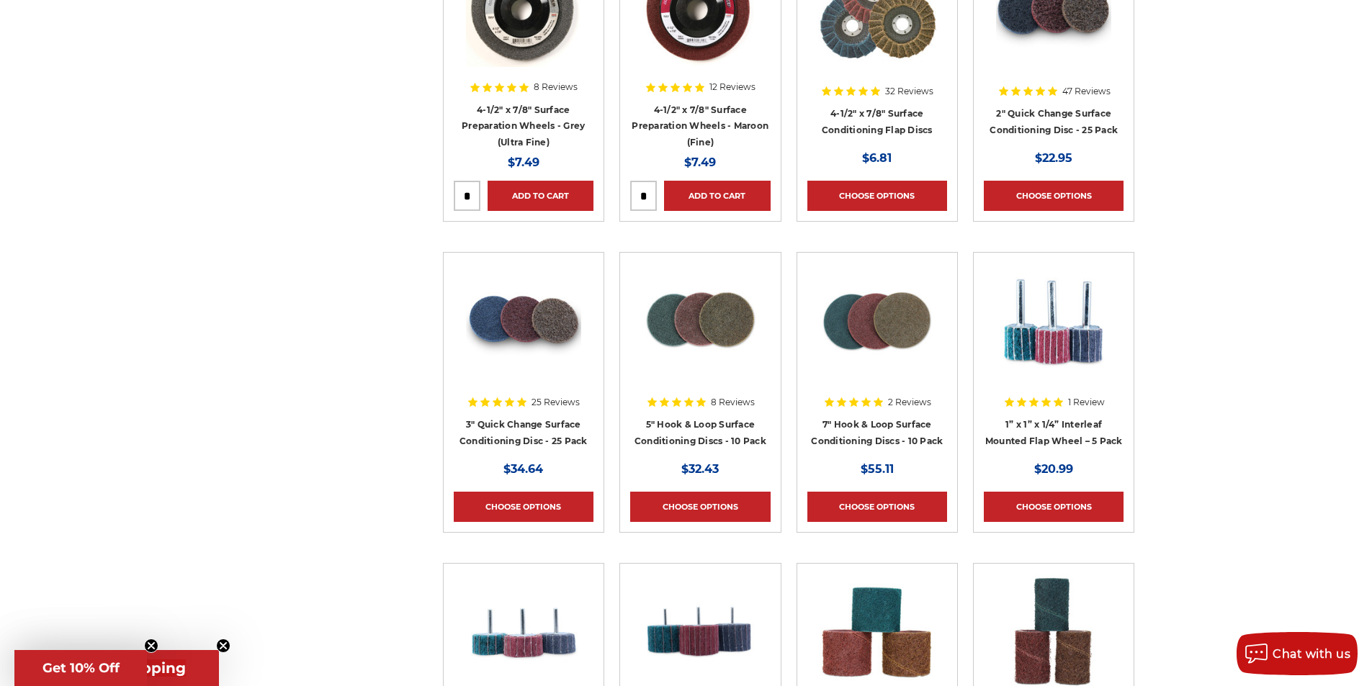
scroll to position [1368, 0]
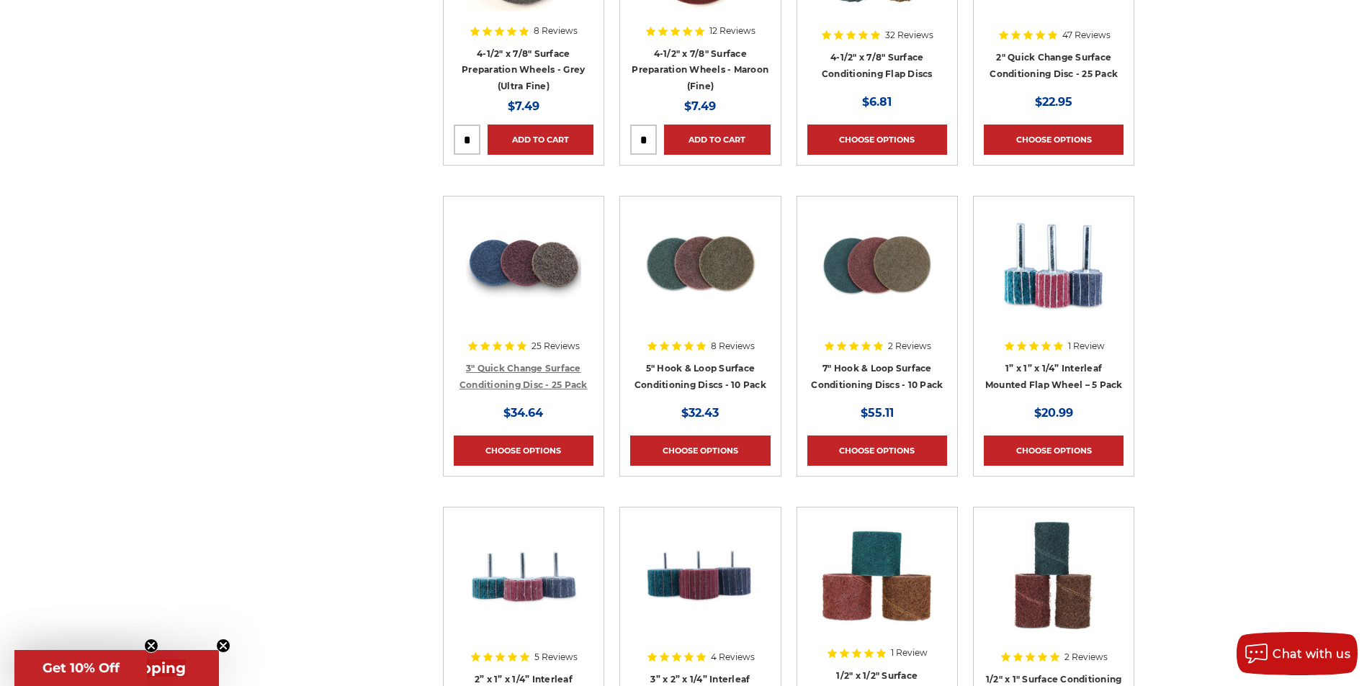
click at [532, 372] on link "3" Quick Change Surface Conditioning Disc - 25 Pack" at bounding box center [523, 376] width 128 height 27
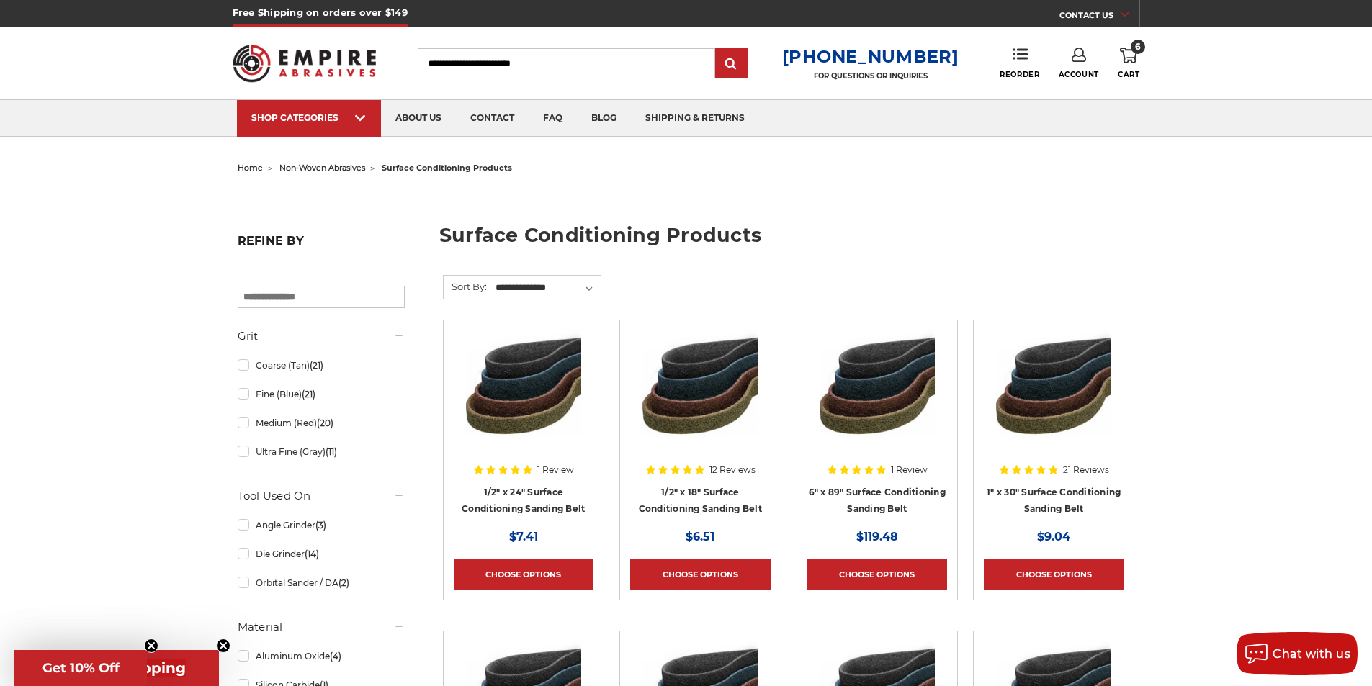
click at [1126, 70] on span "Cart" at bounding box center [1129, 74] width 22 height 9
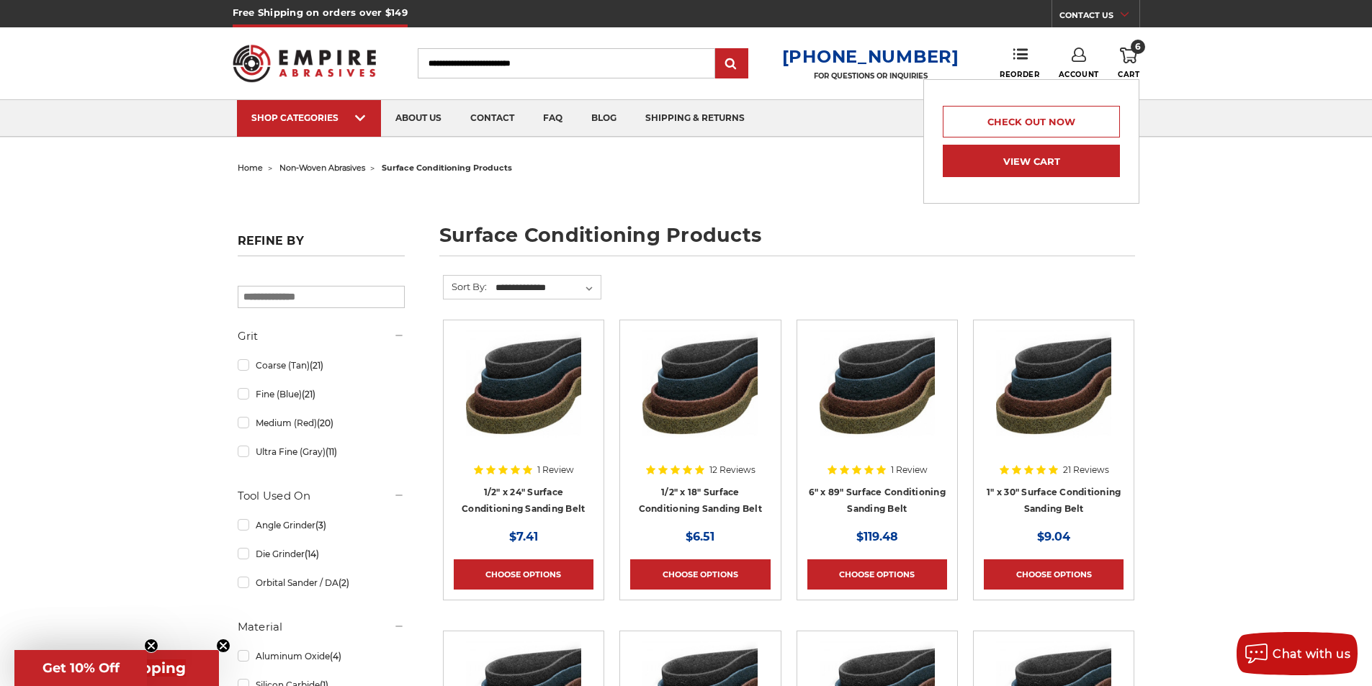
click at [1038, 161] on link "View Cart" at bounding box center [1031, 161] width 177 height 32
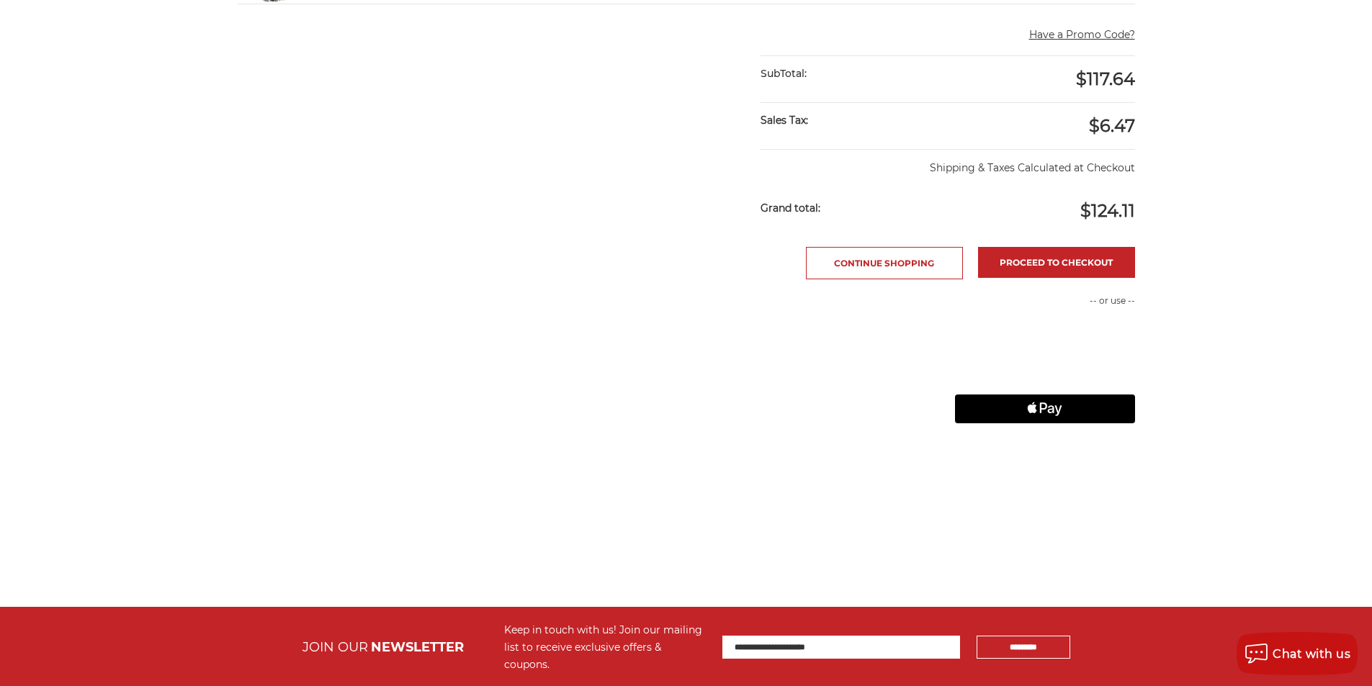
scroll to position [864, 0]
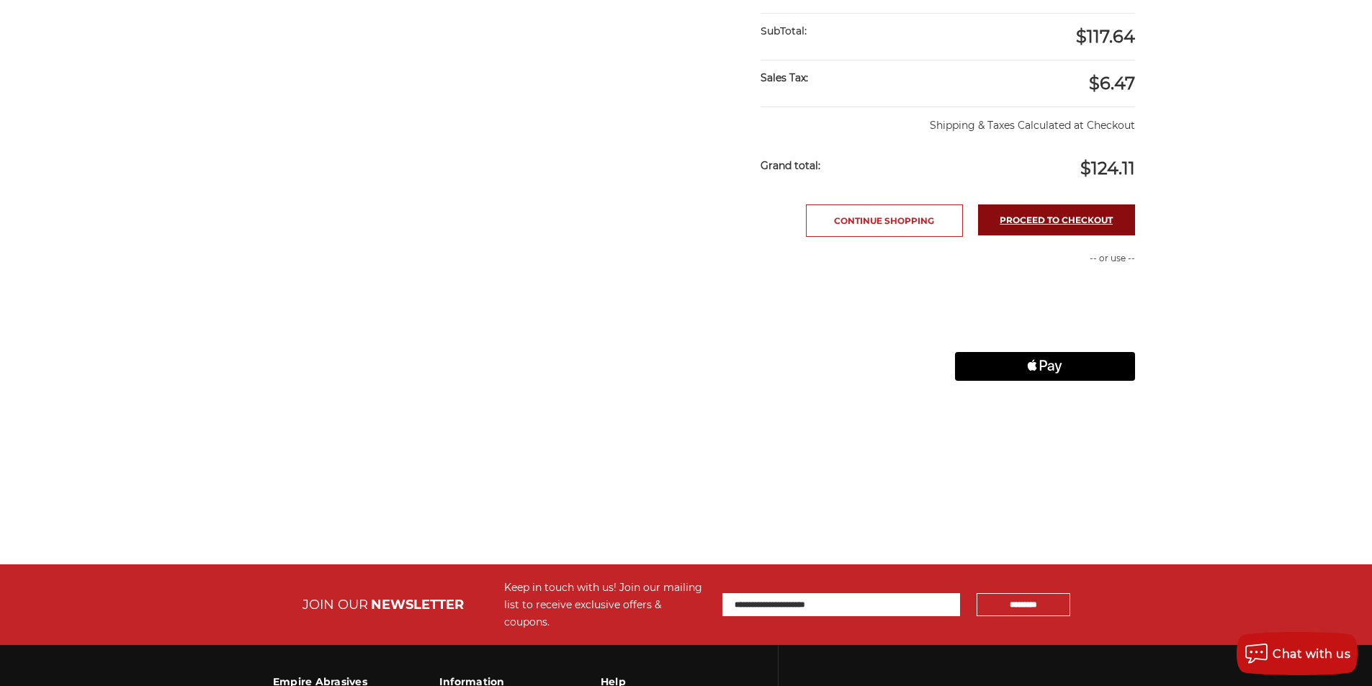
click at [1065, 223] on link "Proceed to checkout" at bounding box center [1056, 220] width 157 height 31
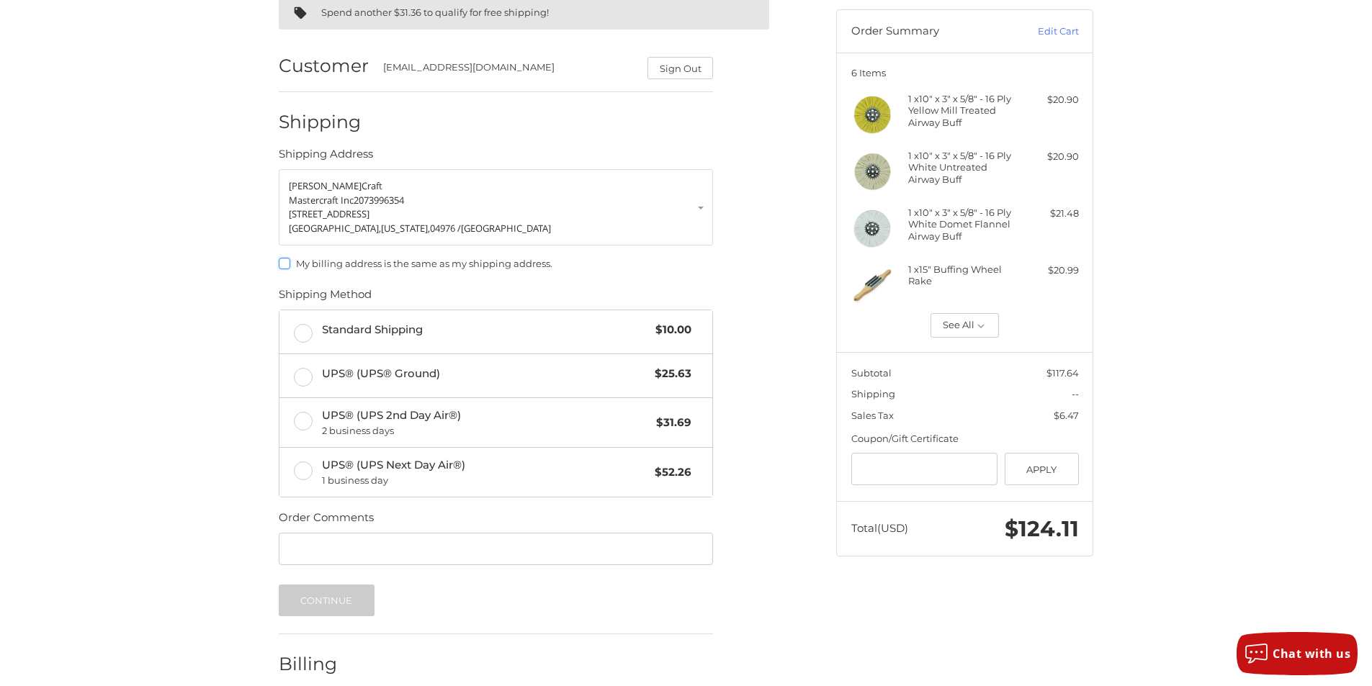
scroll to position [131, 0]
click at [302, 333] on label "Standard Shipping $10.00" at bounding box center [495, 332] width 433 height 43
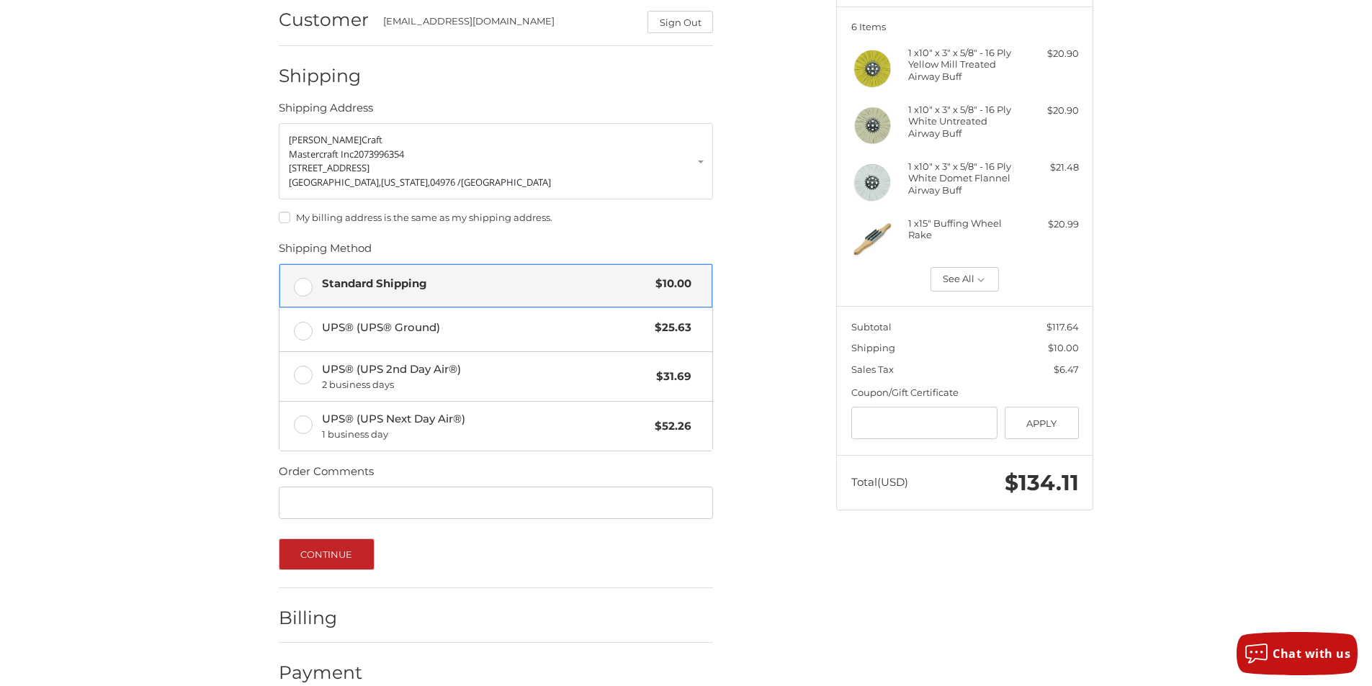
scroll to position [203, 0]
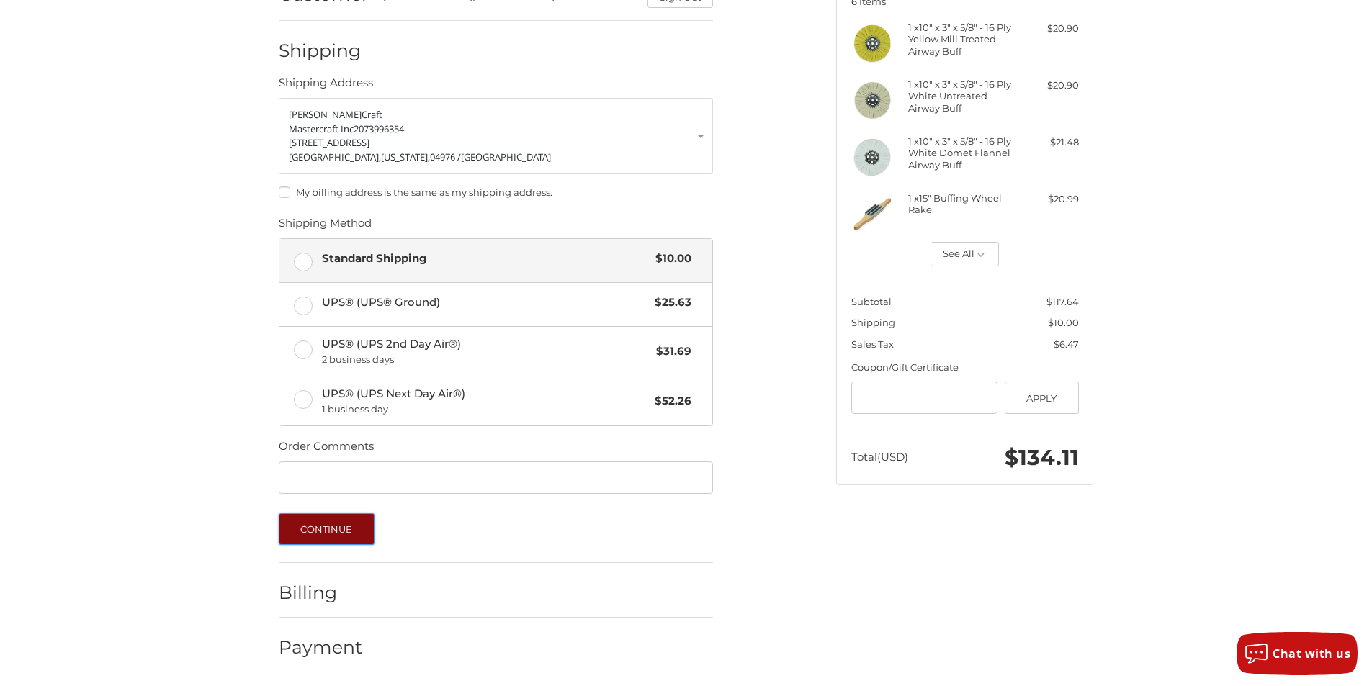
click at [347, 529] on button "Continue" at bounding box center [327, 529] width 96 height 32
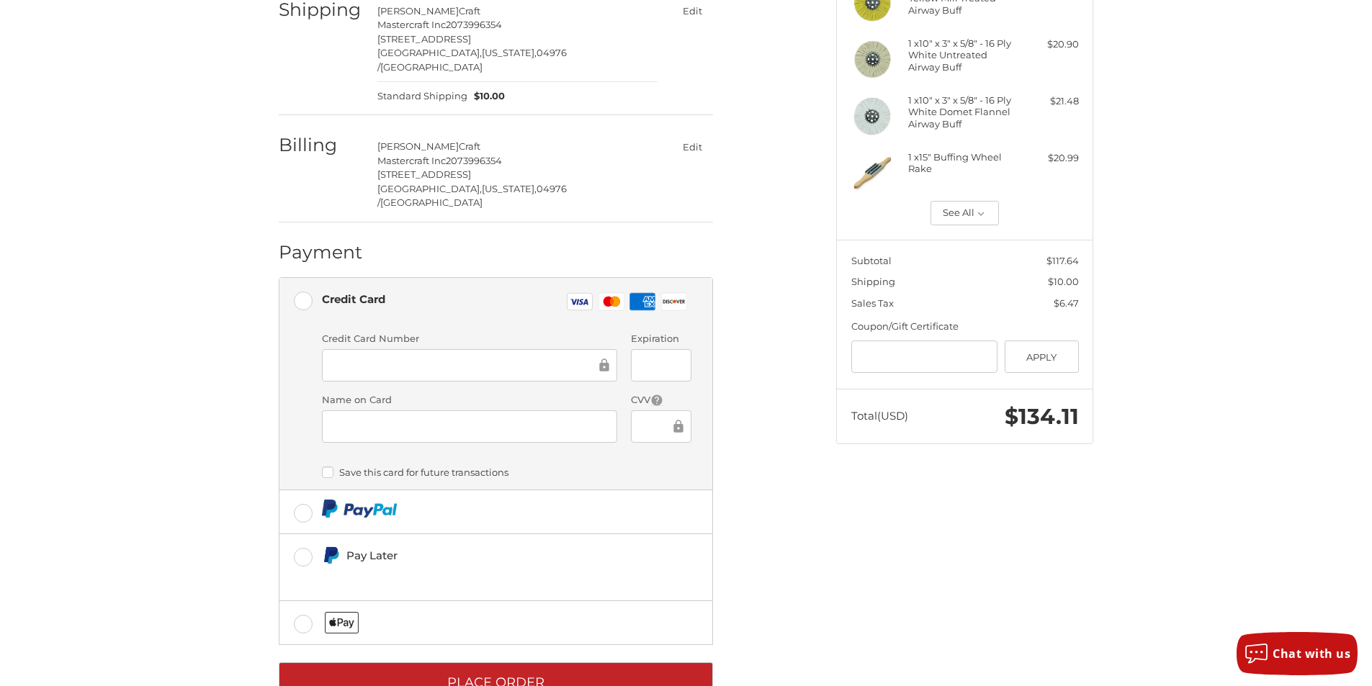
scroll to position [264, 0]
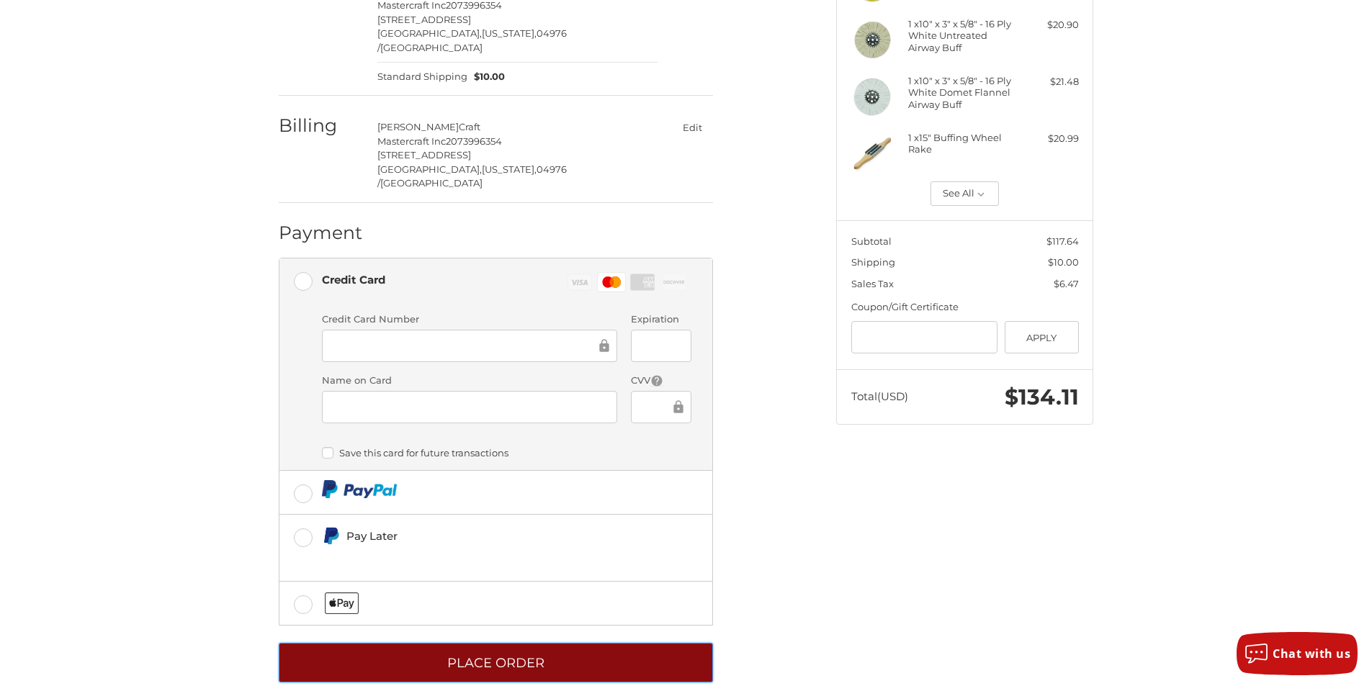
click at [523, 643] on button "Place Order" at bounding box center [496, 663] width 434 height 40
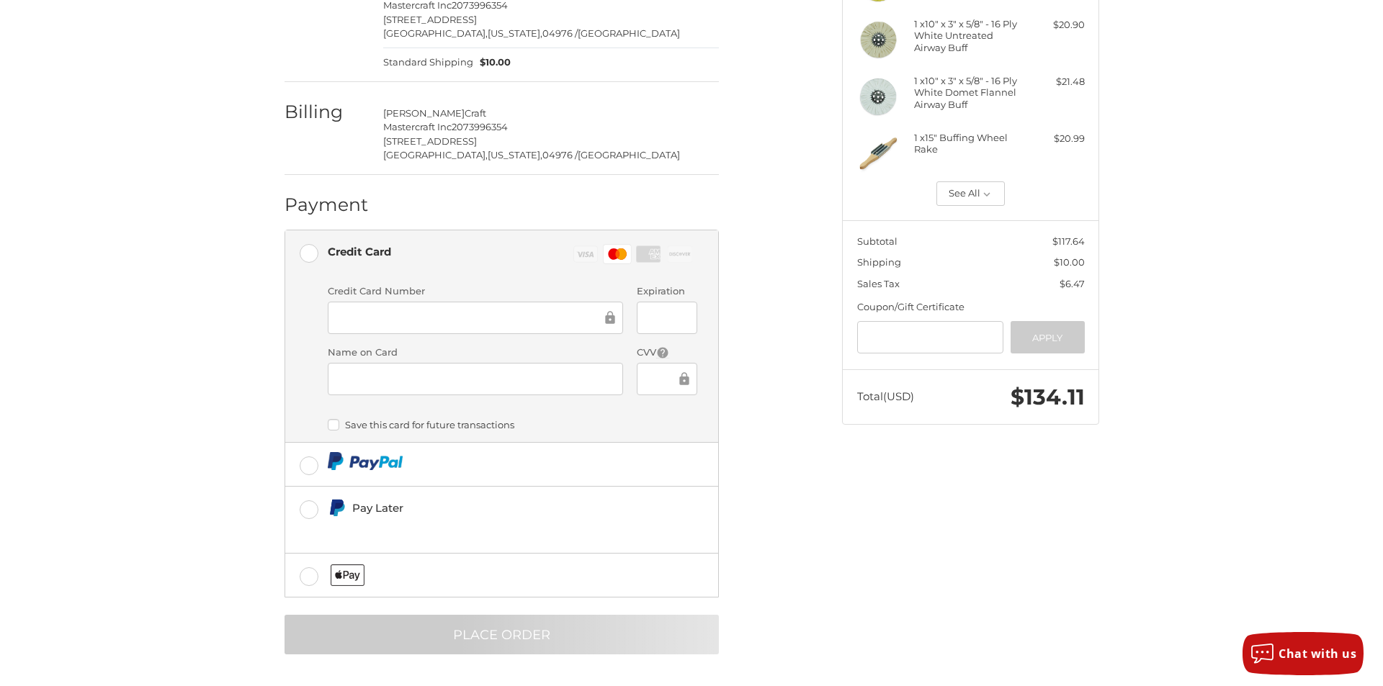
scroll to position [0, 0]
